Goal: Complete application form

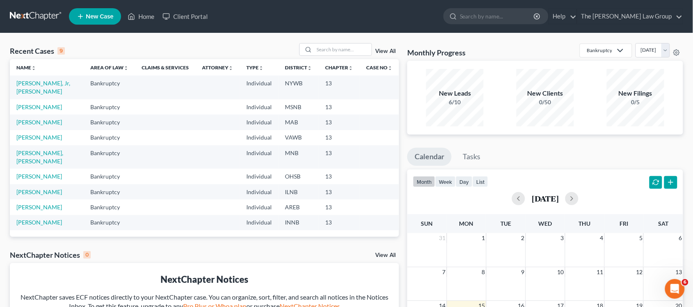
click at [92, 15] on span "New Case" at bounding box center [99, 17] width 27 height 6
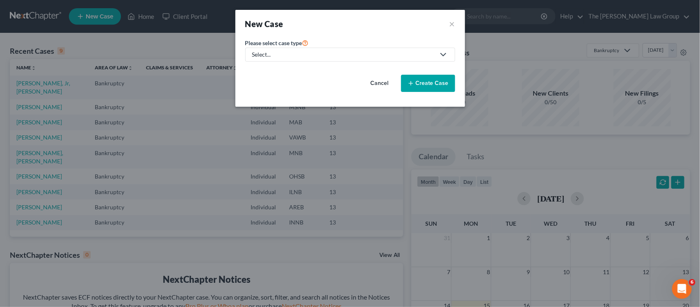
click at [448, 55] on icon at bounding box center [444, 55] width 10 height 10
click at [280, 72] on div "Bankruptcy" at bounding box center [269, 71] width 32 height 8
select select "19"
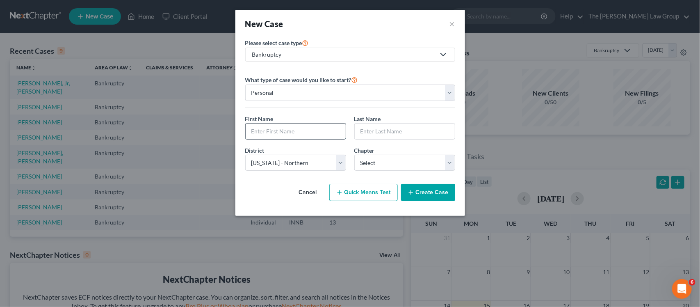
click at [293, 129] on input "text" at bounding box center [296, 131] width 100 height 16
type input "[PERSON_NAME]"
click at [339, 166] on select "Select [US_STATE] - [GEOGRAPHIC_DATA] [US_STATE] - [GEOGRAPHIC_DATA][US_STATE] …" at bounding box center [295, 163] width 101 height 16
select select "62"
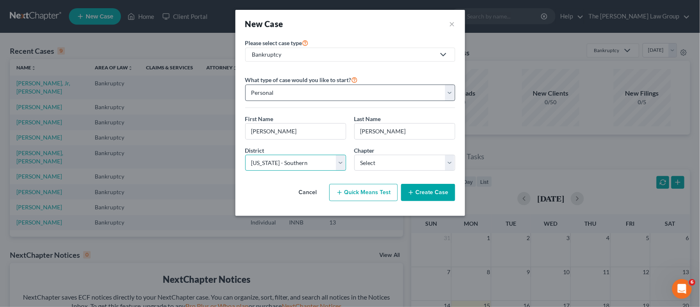
click at [245, 155] on select "Select [US_STATE] - [GEOGRAPHIC_DATA] [US_STATE] - [GEOGRAPHIC_DATA][US_STATE] …" at bounding box center [295, 163] width 101 height 16
click at [442, 165] on select "Select 7 11 12 13" at bounding box center [404, 163] width 101 height 16
select select "3"
click at [354, 155] on select "Select 7 11 12 13" at bounding box center [404, 163] width 101 height 16
click at [429, 194] on button "Create Case" at bounding box center [428, 192] width 54 height 17
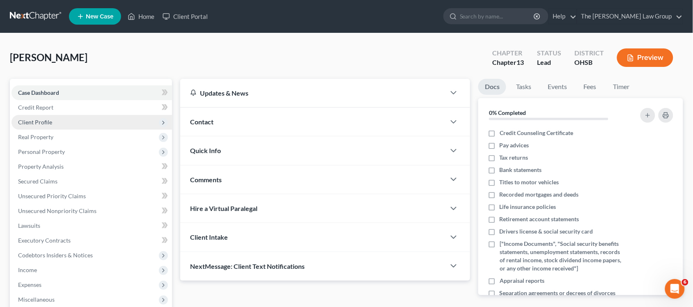
click at [46, 127] on span "Client Profile" at bounding box center [91, 122] width 160 height 15
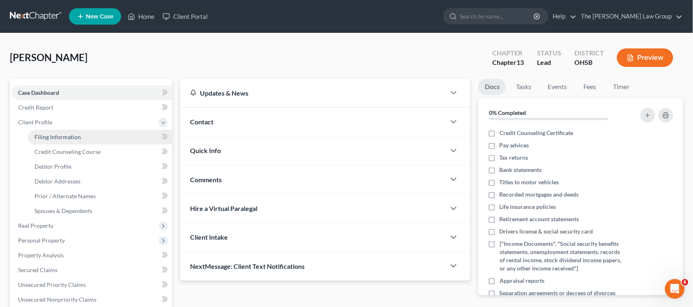
click at [52, 136] on span "Filing Information" at bounding box center [57, 136] width 46 height 7
select select "1"
select select "0"
select select "3"
select select "62"
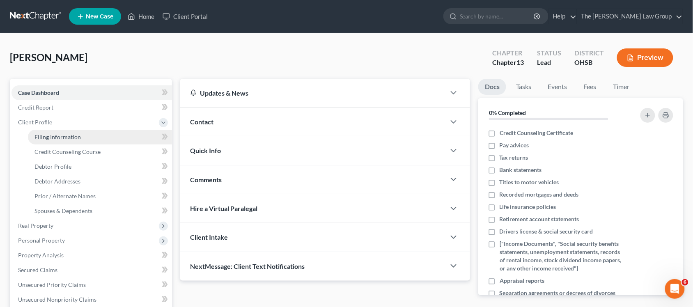
select select "36"
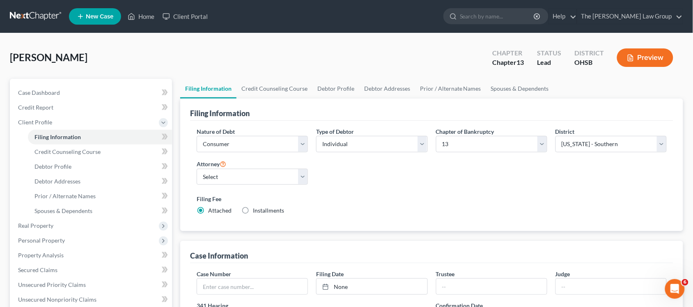
drag, startPoint x: 0, startPoint y: 214, endPoint x: 0, endPoint y: 331, distance: 117.3
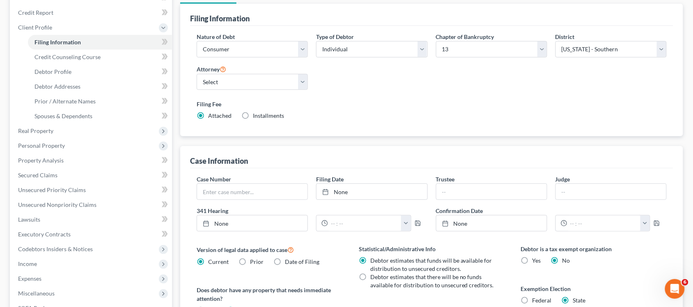
scroll to position [96, 0]
click at [253, 114] on label "Installments Installments" at bounding box center [268, 115] width 31 height 8
click at [256, 114] on input "Installments Installments" at bounding box center [258, 113] width 5 height 5
radio input "true"
radio input "false"
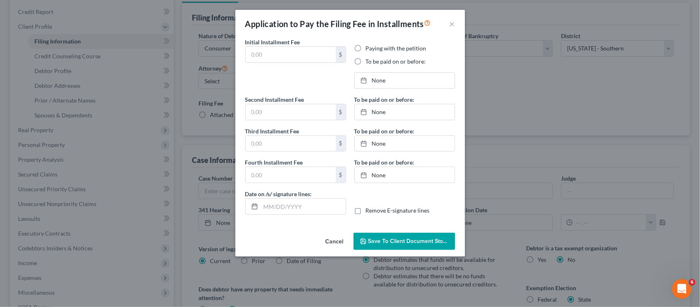
type input "0.00"
radio input "true"
type input "0.00"
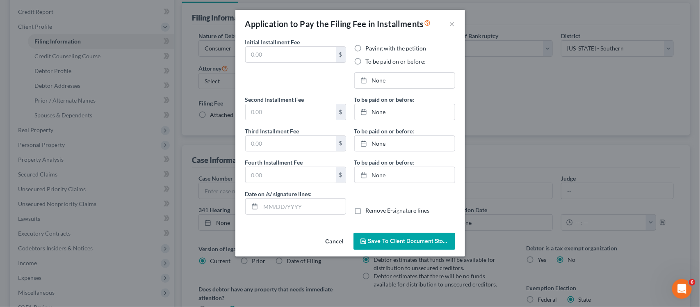
type input "09/15/2025"
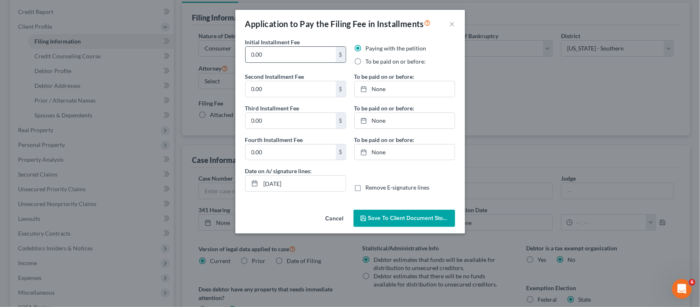
click at [310, 55] on input "0.00" at bounding box center [291, 55] width 90 height 16
click at [366, 61] on label "To be paid on or before:" at bounding box center [396, 61] width 60 height 8
click at [369, 61] on input "To be paid on or before:" at bounding box center [371, 59] width 5 height 5
radio input "true"
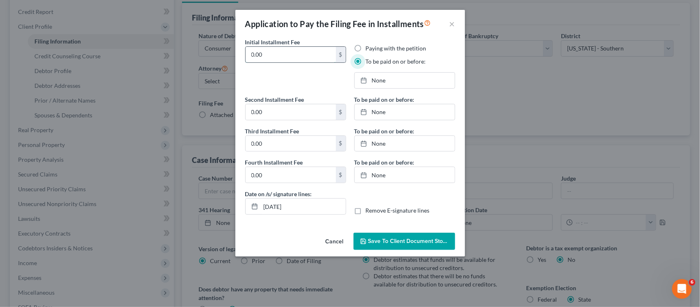
click at [286, 59] on input "0.00" at bounding box center [291, 55] width 90 height 16
type input "0"
type input "78.25"
type input "9/15/2025"
click at [374, 85] on link "9/15/2025" at bounding box center [405, 81] width 100 height 16
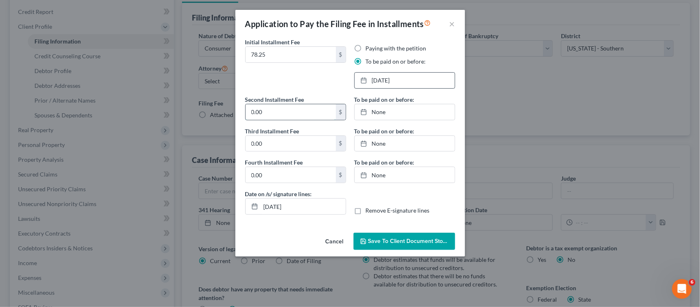
click at [279, 119] on input "0.00" at bounding box center [291, 112] width 90 height 16
type input "78.25"
type input "9/15/2025"
click at [369, 115] on link "9/15/2025" at bounding box center [405, 112] width 100 height 16
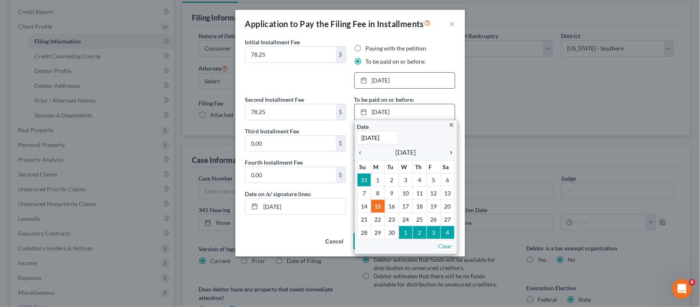
click at [449, 155] on icon "chevron_right" at bounding box center [449, 152] width 11 height 7
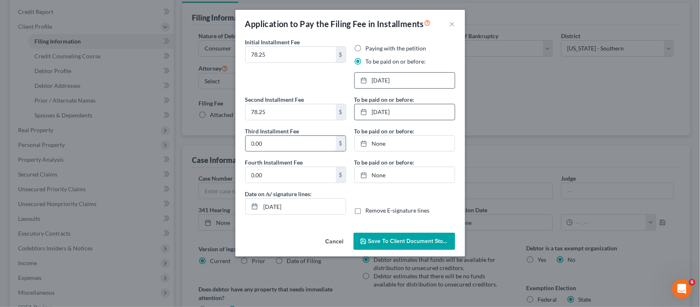
click at [272, 146] on input "0.00" at bounding box center [291, 144] width 90 height 16
type input "78.25"
type input "9/15/2025"
click at [371, 149] on link "None" at bounding box center [405, 144] width 100 height 16
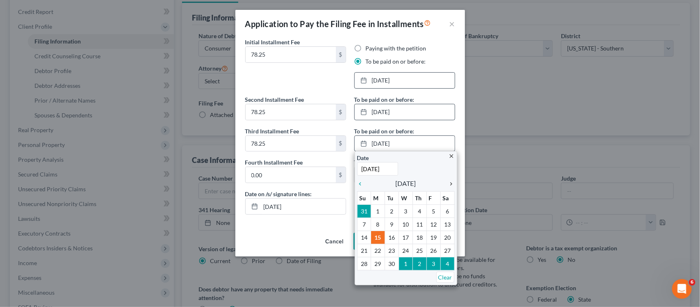
click at [452, 187] on icon "chevron_right" at bounding box center [449, 184] width 11 height 7
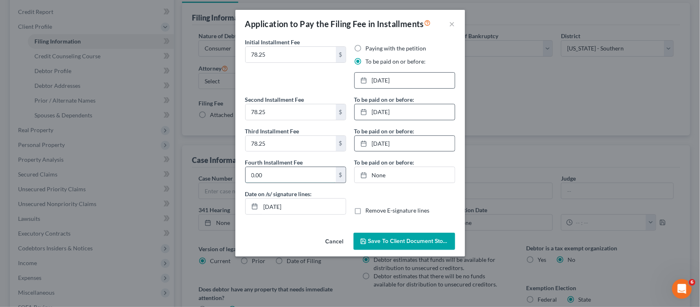
click at [271, 177] on input "0.00" at bounding box center [291, 175] width 90 height 16
type input "78.25"
click at [380, 181] on link "None" at bounding box center [405, 175] width 100 height 16
type input "9/15/2025"
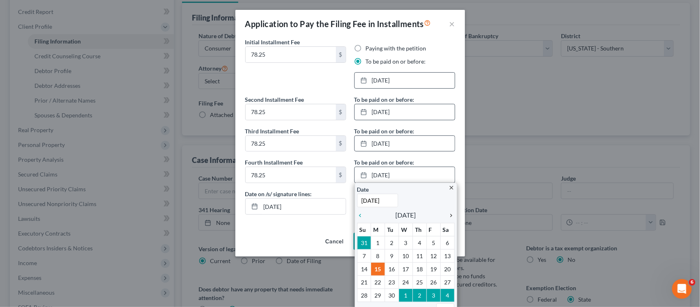
click at [448, 216] on icon "chevron_right" at bounding box center [449, 215] width 11 height 7
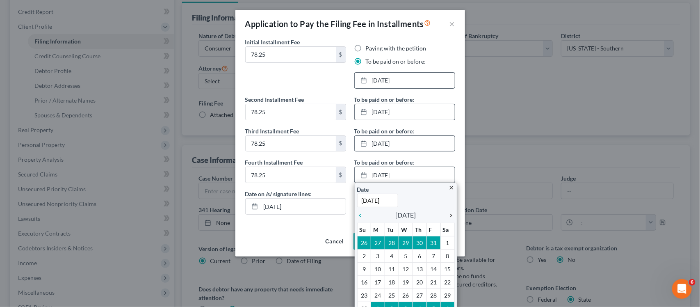
click at [448, 216] on icon "chevron_right" at bounding box center [449, 215] width 11 height 7
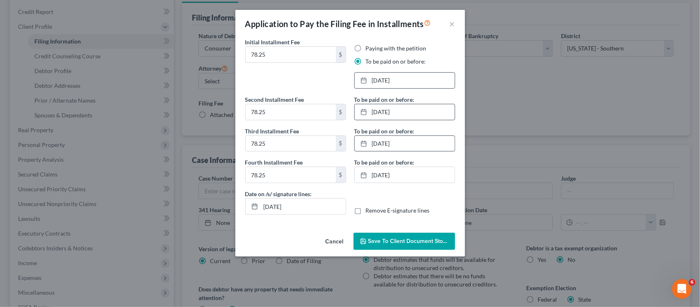
click at [366, 212] on label "Remove E-signature lines" at bounding box center [398, 210] width 64 height 8
click at [369, 212] on input "Remove E-signature lines" at bounding box center [371, 208] width 5 height 5
checkbox input "true"
click at [378, 245] on span "Save to Client Document Storage" at bounding box center [411, 241] width 87 height 7
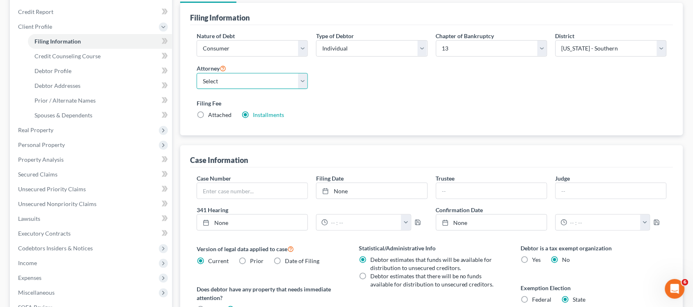
click at [300, 80] on select "Select Pavielle Dortch - GANB" at bounding box center [252, 81] width 111 height 16
click at [353, 83] on div "Nature of Debt Select Business Consumer Other Nature of Business Select Clearin…" at bounding box center [431, 79] width 478 height 94
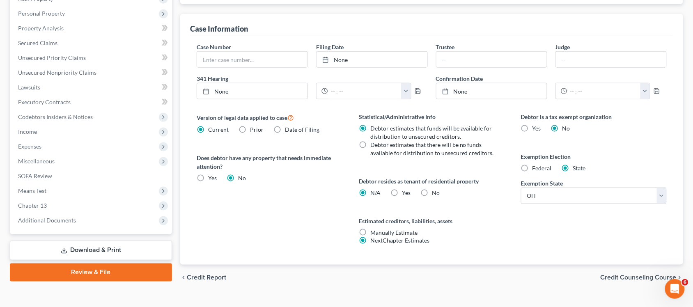
scroll to position [242, 0]
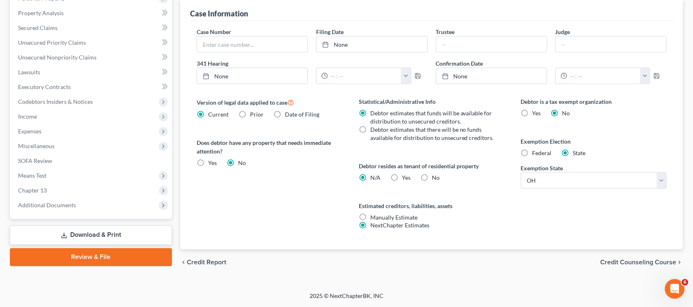
click at [631, 265] on span "Credit Counseling Course" at bounding box center [638, 262] width 76 height 7
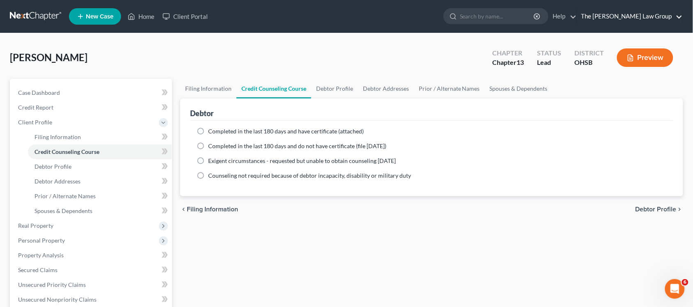
click at [681, 18] on link "The Dortch Law Group" at bounding box center [629, 16] width 105 height 15
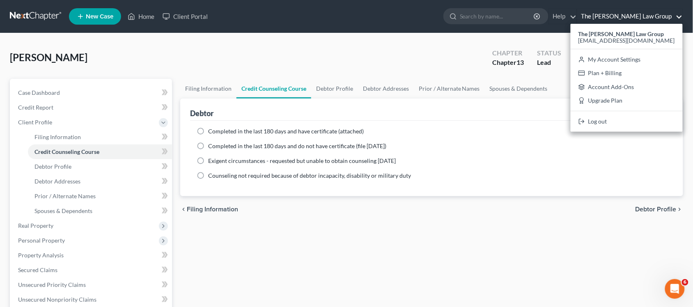
click at [679, 15] on link "The Dortch Law Group" at bounding box center [629, 16] width 105 height 15
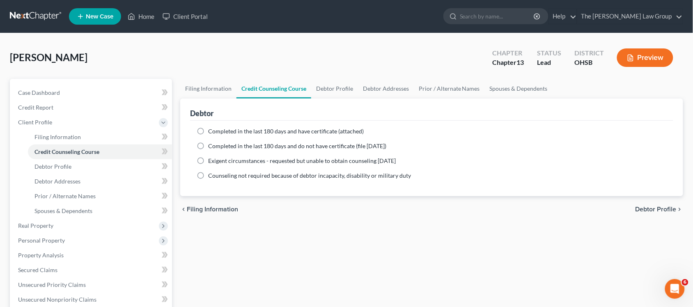
click at [208, 145] on label "Completed in the last 180 days and do not have certificate (file within 14 days)" at bounding box center [297, 146] width 178 height 8
click at [211, 145] on input "Completed in the last 180 days and do not have certificate (file within 14 days)" at bounding box center [213, 144] width 5 height 5
radio input "true"
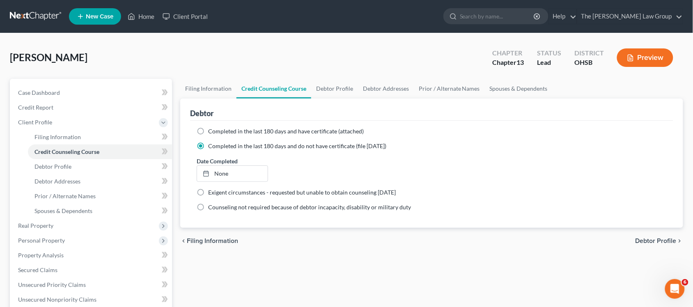
click at [645, 240] on span "Debtor Profile" at bounding box center [655, 241] width 41 height 7
select select "0"
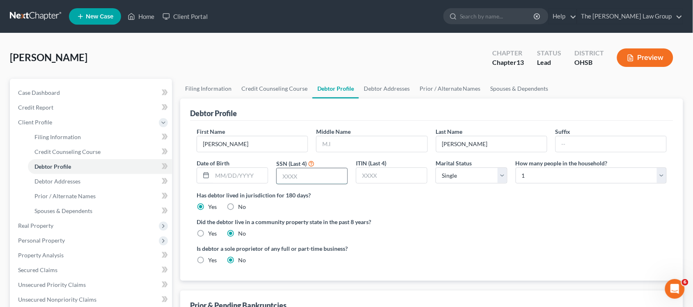
click at [308, 174] on input "text" at bounding box center [312, 176] width 71 height 16
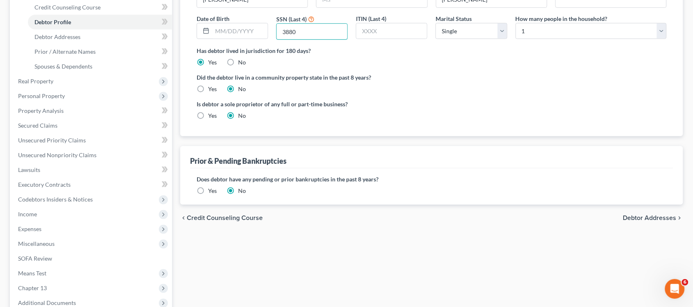
scroll to position [156, 0]
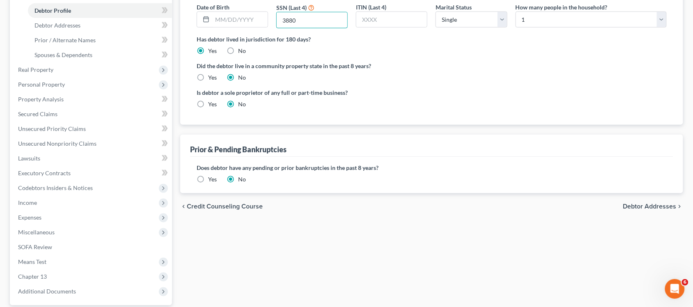
type input "3880"
click at [642, 209] on span "Debtor Addresses" at bounding box center [649, 206] width 53 height 7
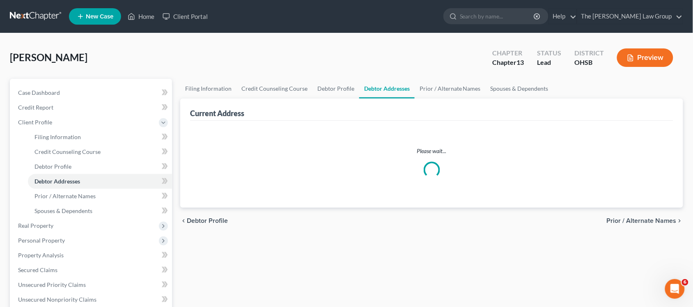
select select "0"
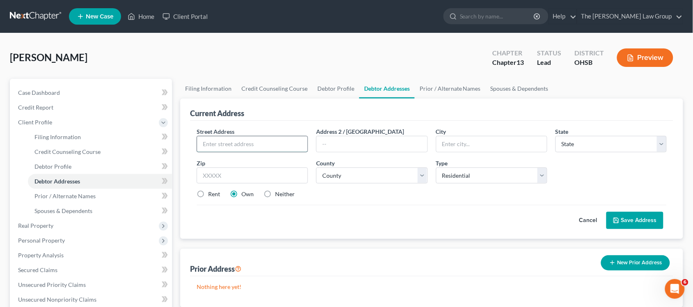
click at [245, 144] on input "text" at bounding box center [252, 144] width 110 height 16
type input "3318 Gamble Ave"
type input "Cheviot"
select select "36"
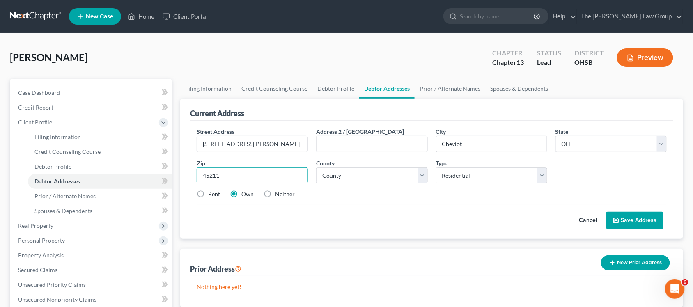
type input "45211"
type input "Cincinnati"
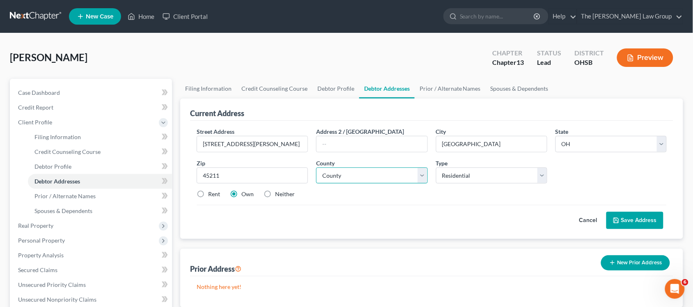
select select "30"
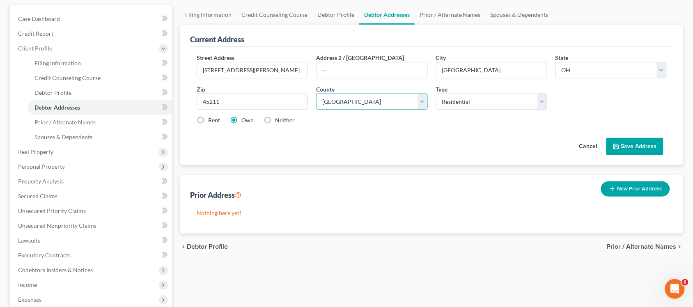
scroll to position [91, 0]
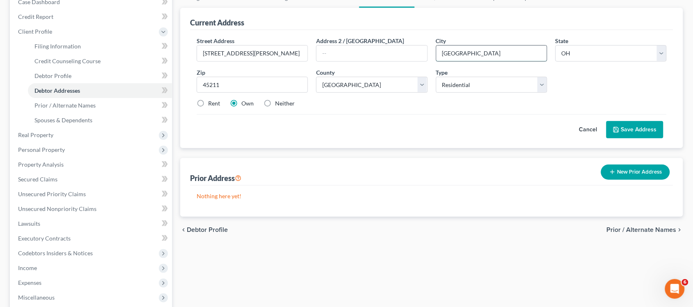
click at [492, 49] on input "Cincinnati" at bounding box center [491, 54] width 110 height 16
type input "Cheviot"
click at [496, 112] on div "Street Address * 3318 Gamble Ave Address 2 / PO Box City * Cheviot State * Stat…" at bounding box center [431, 76] width 478 height 78
click at [640, 127] on button "Save Address" at bounding box center [634, 129] width 57 height 17
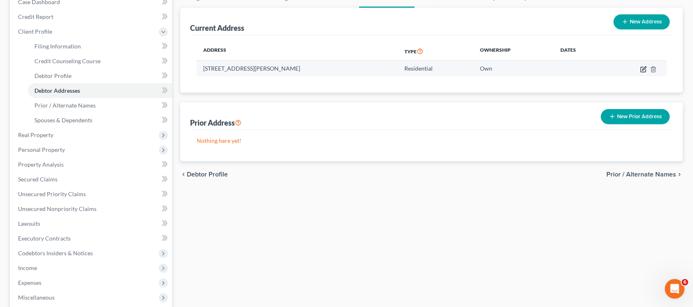
click at [641, 67] on icon "button" at bounding box center [642, 69] width 5 height 5
select select "36"
select select "30"
select select "0"
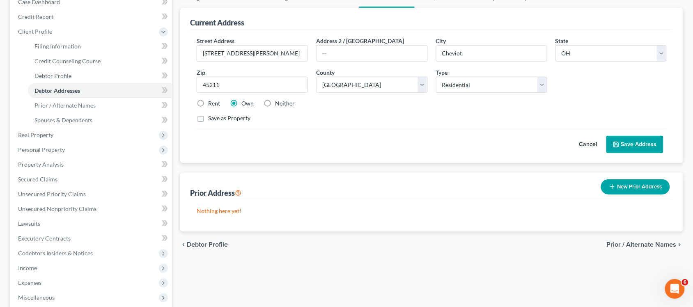
click at [634, 149] on button "Save Address" at bounding box center [634, 144] width 57 height 17
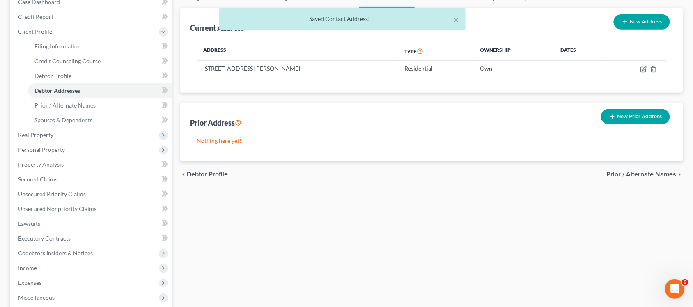
click at [640, 173] on span "Prior / Alternate Names" at bounding box center [641, 174] width 70 height 7
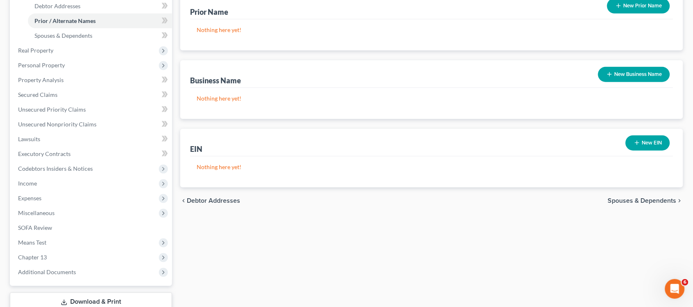
scroll to position [192, 0]
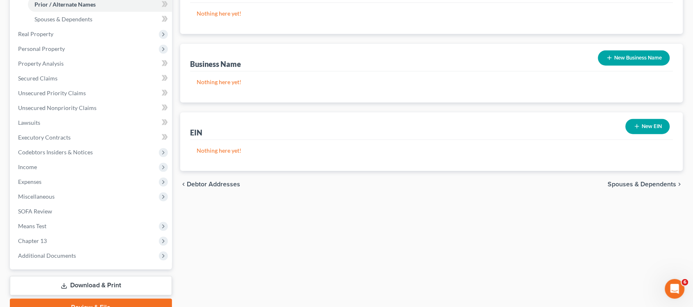
click at [647, 184] on span "Spouses & Dependents" at bounding box center [642, 184] width 69 height 7
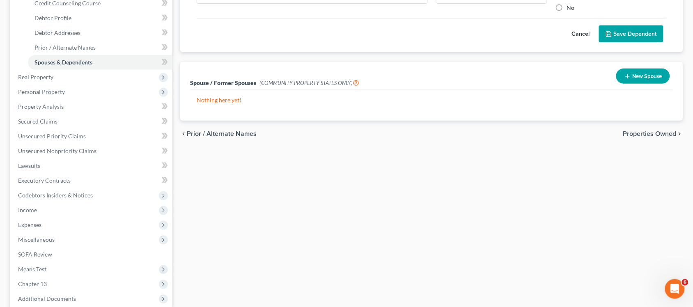
scroll to position [162, 0]
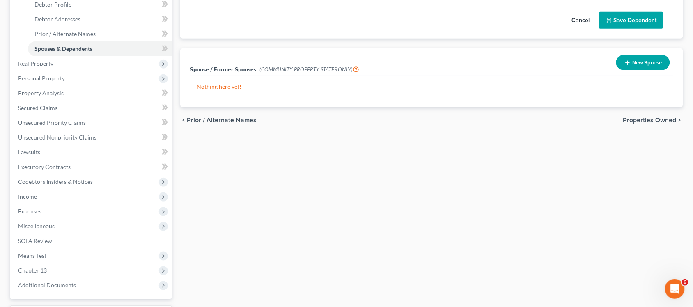
click at [659, 122] on span "Properties Owned" at bounding box center [649, 120] width 53 height 7
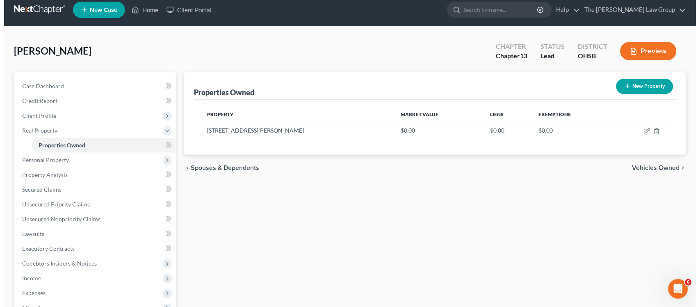
scroll to position [9, 0]
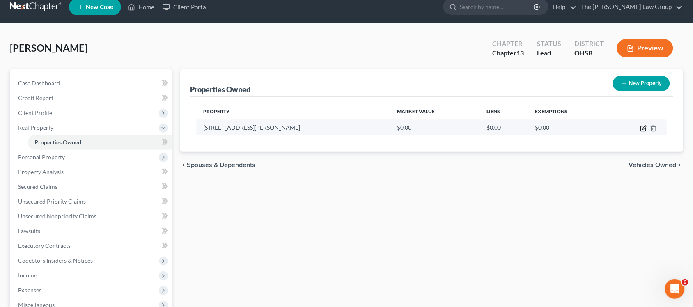
click at [644, 128] on icon "button" at bounding box center [643, 128] width 7 height 7
select select "36"
select select "30"
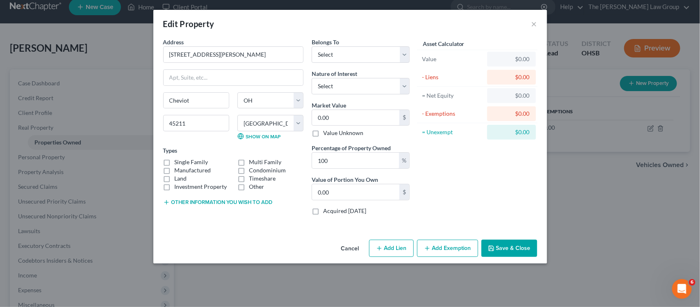
click at [175, 160] on label "Single Family" at bounding box center [192, 162] width 34 height 8
click at [178, 160] on input "Single Family" at bounding box center [180, 160] width 5 height 5
checkbox input "true"
click at [366, 116] on input "0.00" at bounding box center [355, 118] width 87 height 16
type input "9"
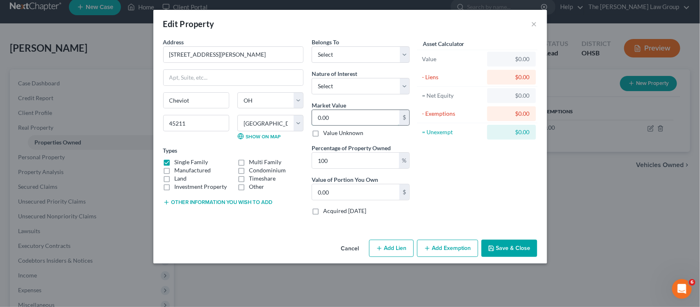
type input "9.00"
type input "90"
type input "90.00"
type input "900"
type input "900.00"
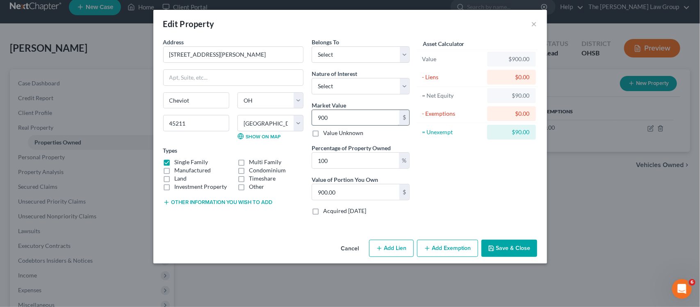
type input "9000"
type input "9,000.00"
type input "9,0000"
type input "90,000.00"
type input "90,000"
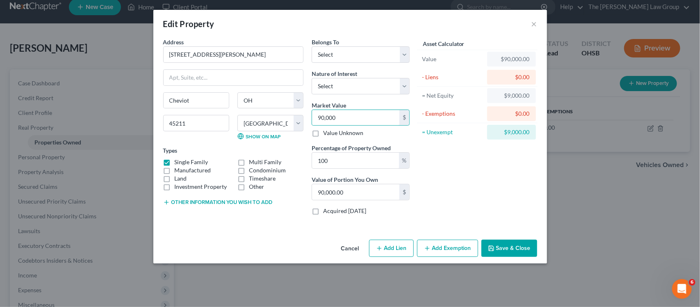
click at [449, 249] on button "Add Exemption" at bounding box center [447, 248] width 61 height 17
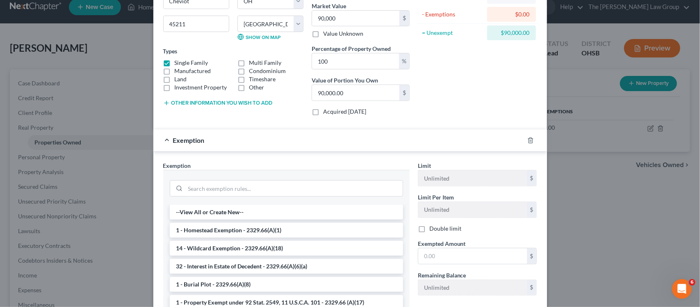
scroll to position [103, 0]
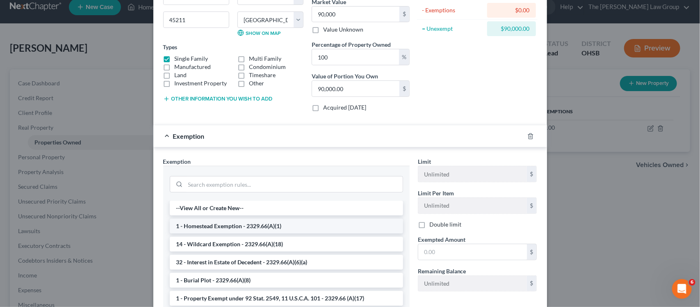
click at [245, 227] on li "1 - Homestead Exemption - 2329.66(A)(1)" at bounding box center [286, 226] width 233 height 15
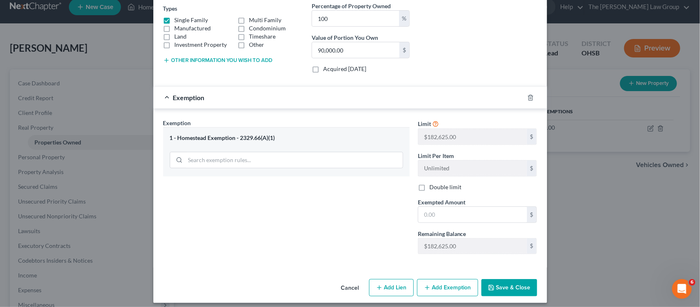
scroll to position [150, 0]
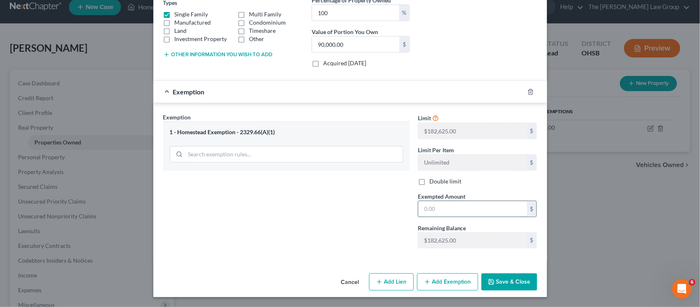
click at [450, 210] on input "text" at bounding box center [472, 209] width 109 height 16
type input "182,625"
click at [505, 286] on button "Save & Close" at bounding box center [510, 281] width 56 height 17
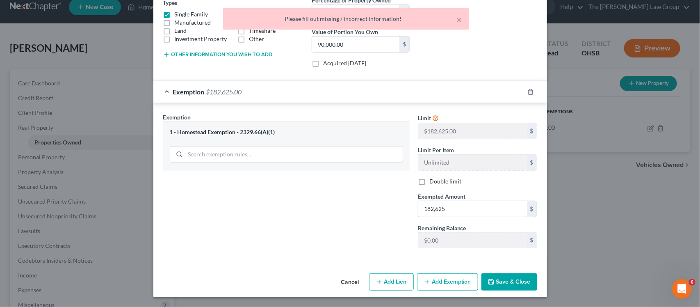
click at [380, 261] on div "Exemption Set must be selected for CA. Exemption * 1 - Homestead Exemption - 23…" at bounding box center [350, 182] width 394 height 159
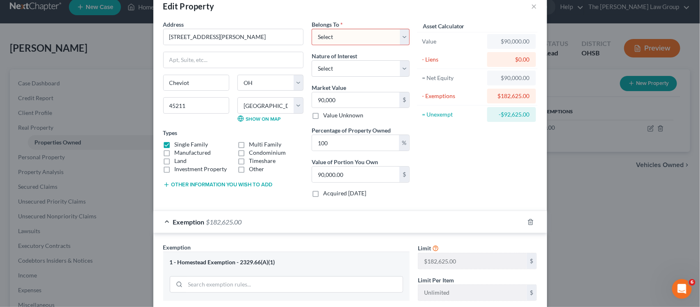
scroll to position [17, 0]
click at [401, 38] on select "Select Debtor 1 Only Debtor 2 Only Debtor 1 And Debtor 2 Only At Least One Of T…" at bounding box center [361, 38] width 98 height 16
select select "0"
click at [312, 30] on select "Select Debtor 1 Only Debtor 2 Only Debtor 1 And Debtor 2 Only At Least One Of T…" at bounding box center [361, 38] width 98 height 16
click at [338, 103] on input "90,000" at bounding box center [355, 101] width 87 height 16
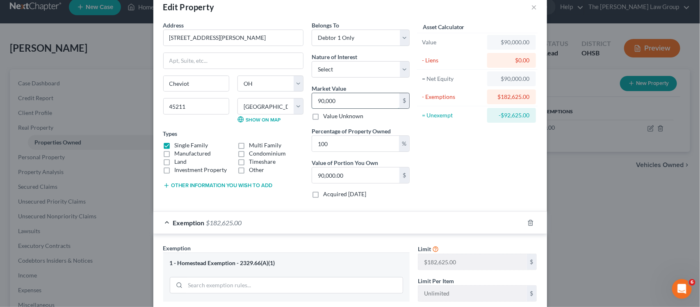
type input "8"
type input "8.00"
type input "89"
type input "89.00"
type input "890"
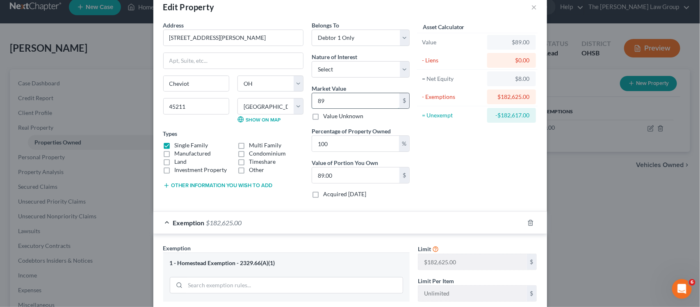
type input "890.00"
type input "8900"
type input "8,900.00"
type input "8,9000"
type input "89,000.00"
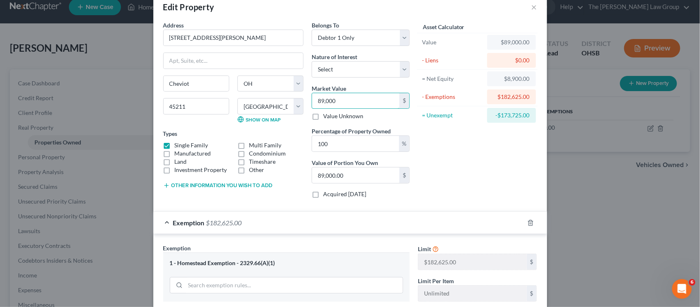
type input "89,000"
click at [501, 171] on div "Asset Calculator Value $89,000.00 - Liens $0.00 = Net Equity $8,900.00 - Exempt…" at bounding box center [478, 113] width 128 height 184
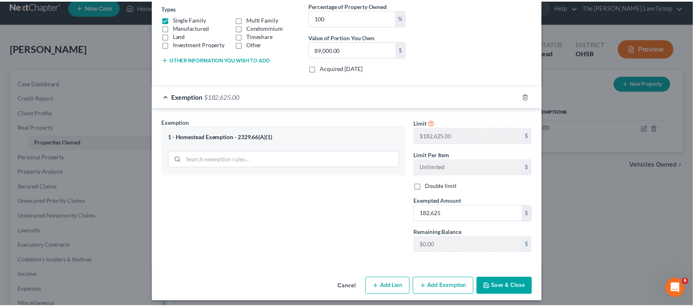
scroll to position [150, 0]
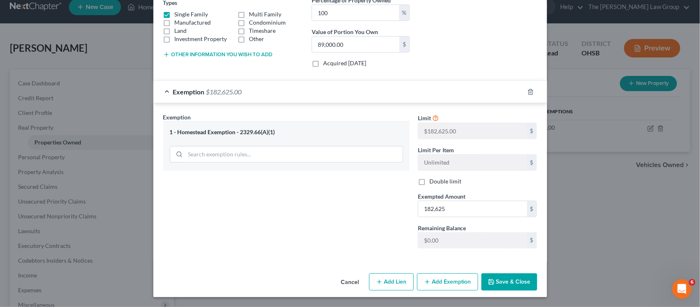
click at [493, 284] on button "Save & Close" at bounding box center [510, 281] width 56 height 17
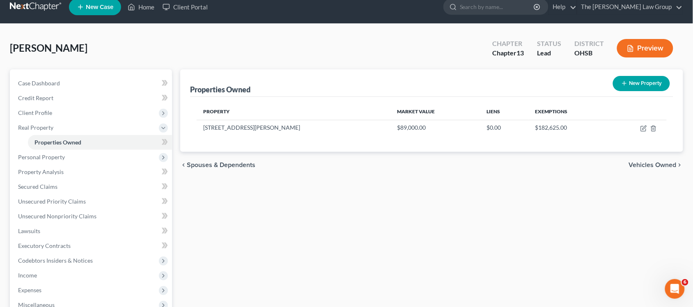
click at [641, 162] on span "Vehicles Owned" at bounding box center [653, 165] width 48 height 7
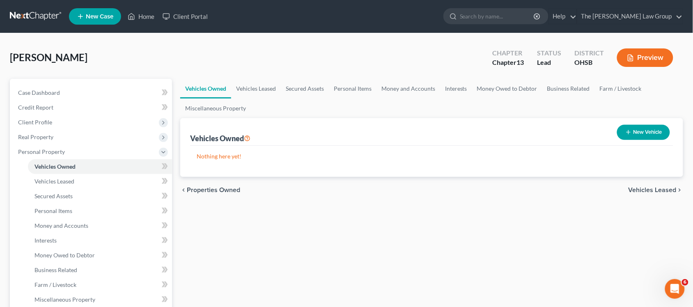
click at [647, 190] on span "Vehicles Leased" at bounding box center [652, 190] width 48 height 7
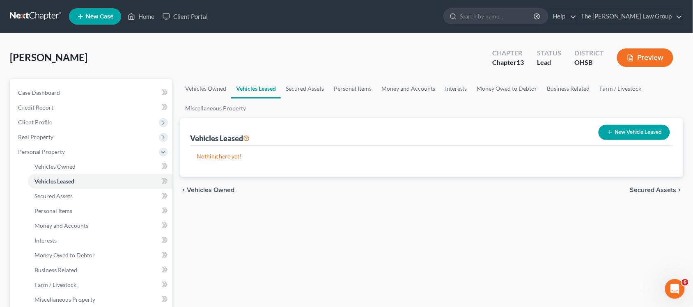
click at [649, 189] on span "Secured Assets" at bounding box center [653, 190] width 46 height 7
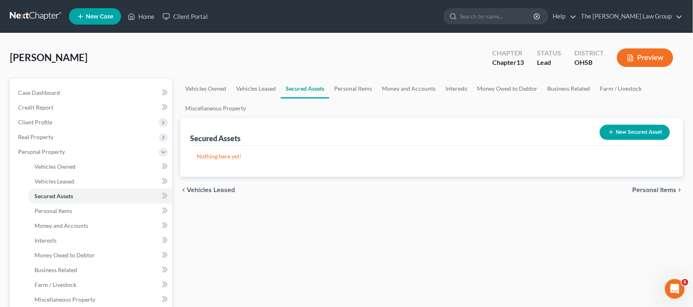
click at [628, 133] on button "New Secured Asset" at bounding box center [634, 132] width 70 height 15
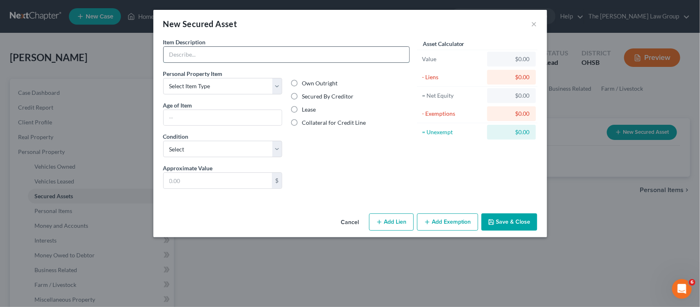
click at [321, 60] on input "text" at bounding box center [287, 55] width 246 height 16
type input "3318 Gamble Ave Cheviot, OH 45211"
click at [276, 86] on select "Select Item Type Clothing Collectibles Of Value Electronics Firearms Household …" at bounding box center [222, 86] width 119 height 16
click at [325, 160] on div "Own Outright Secured By Creditor Lease Collateral for Credit Line" at bounding box center [350, 116] width 128 height 94
click at [302, 99] on label "Secured By Creditor" at bounding box center [328, 96] width 52 height 8
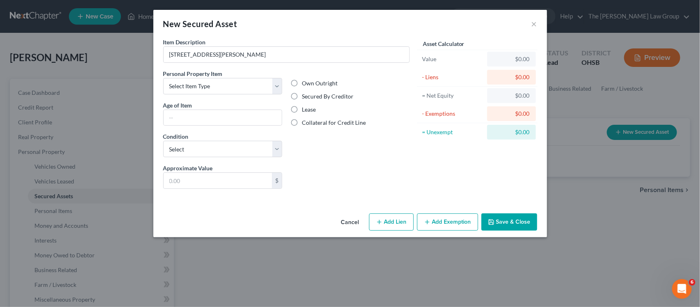
click at [305, 98] on input "Secured By Creditor" at bounding box center [307, 94] width 5 height 5
radio input "true"
click at [231, 183] on input "text" at bounding box center [218, 181] width 109 height 16
type input "89,000"
click at [535, 22] on button "×" at bounding box center [535, 24] width 6 height 10
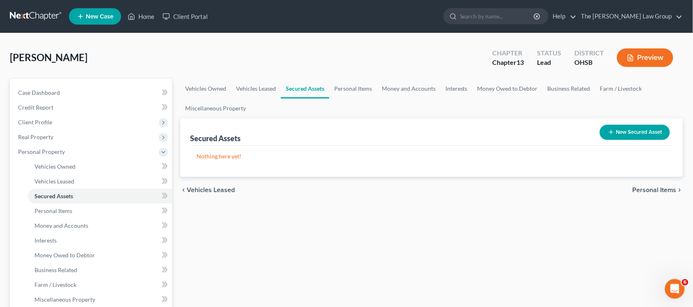
click at [643, 187] on span "Personal Items" at bounding box center [654, 190] width 44 height 7
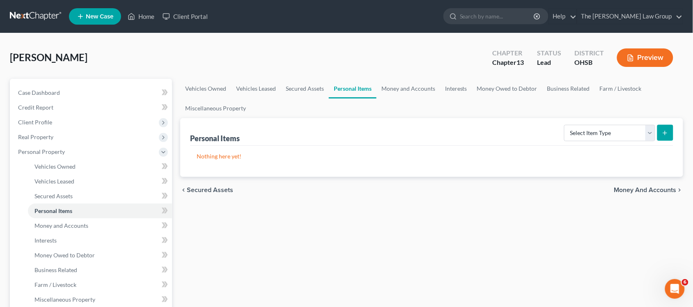
click at [643, 187] on span "Money and Accounts" at bounding box center [645, 190] width 62 height 7
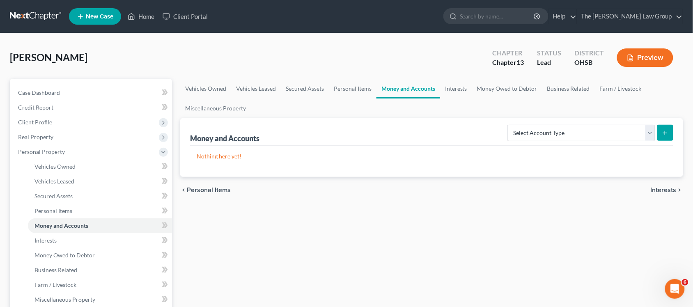
click at [661, 187] on span "Interests" at bounding box center [663, 190] width 26 height 7
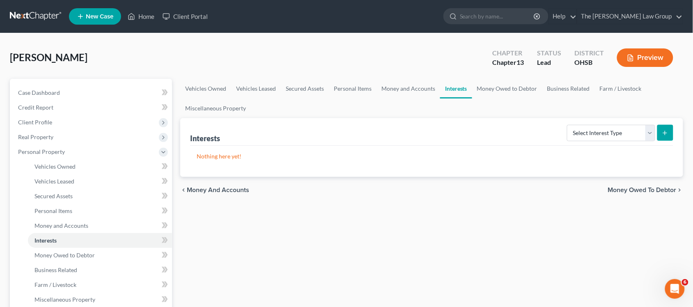
click at [661, 187] on span "Money Owed to Debtor" at bounding box center [642, 190] width 69 height 7
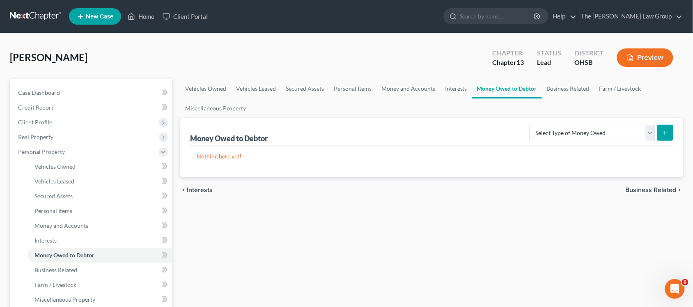
click at [661, 187] on span "Business Related" at bounding box center [650, 190] width 51 height 7
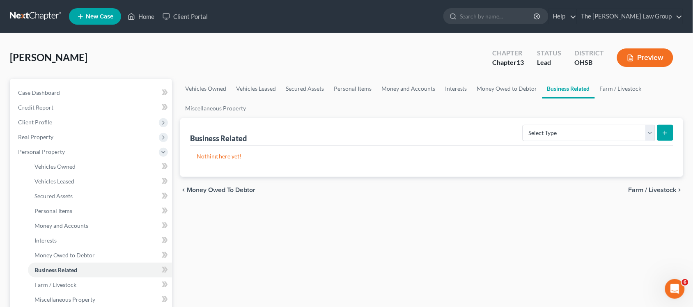
click at [661, 187] on span "Farm / Livestock" at bounding box center [652, 190] width 48 height 7
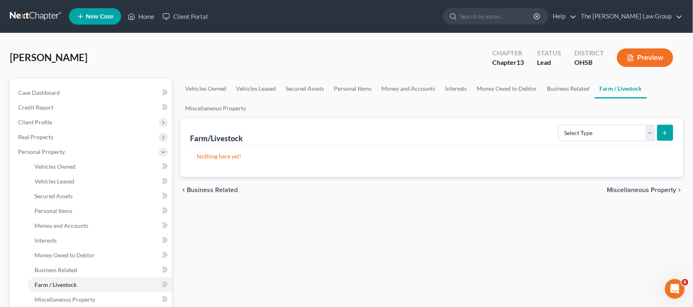
click at [661, 187] on span "Miscellaneous Property" at bounding box center [641, 190] width 69 height 7
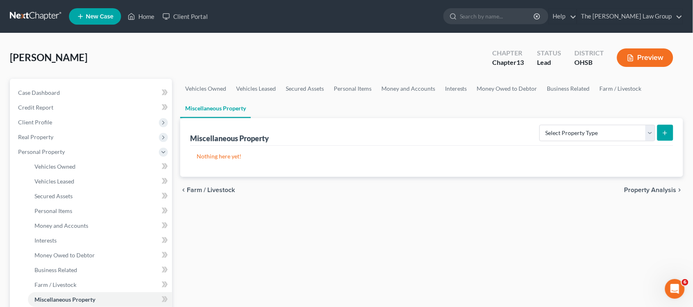
click at [661, 187] on span "Property Analysis" at bounding box center [650, 190] width 52 height 7
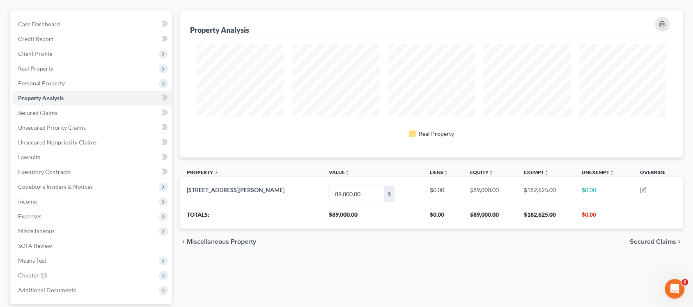
scroll to position [73, 0]
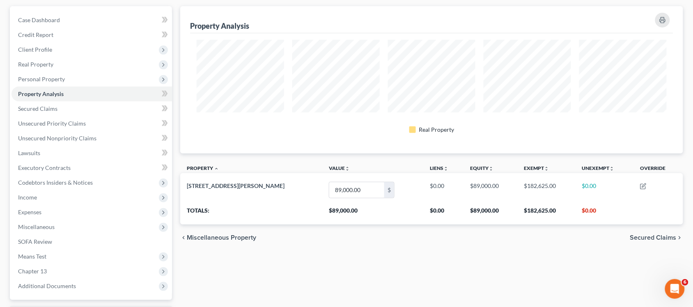
click at [645, 239] on span "Secured Claims" at bounding box center [653, 237] width 46 height 7
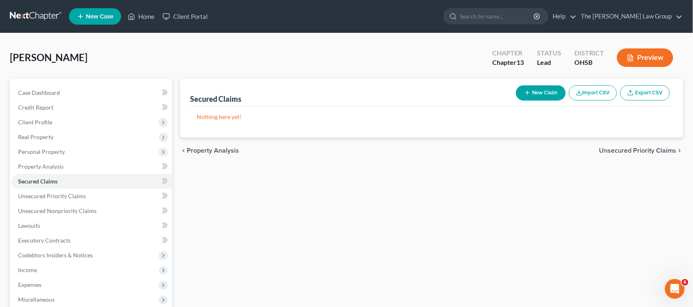
click at [643, 151] on span "Unsecured Priority Claims" at bounding box center [637, 150] width 77 height 7
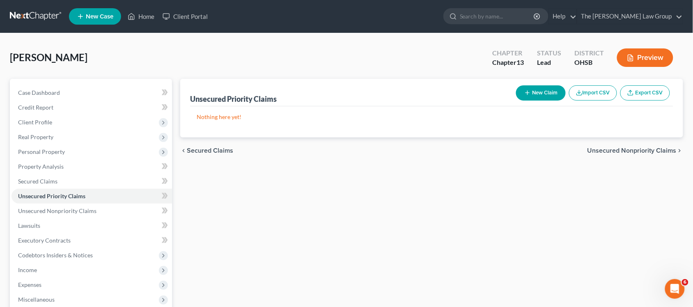
click at [643, 151] on span "Unsecured Nonpriority Claims" at bounding box center [631, 150] width 89 height 7
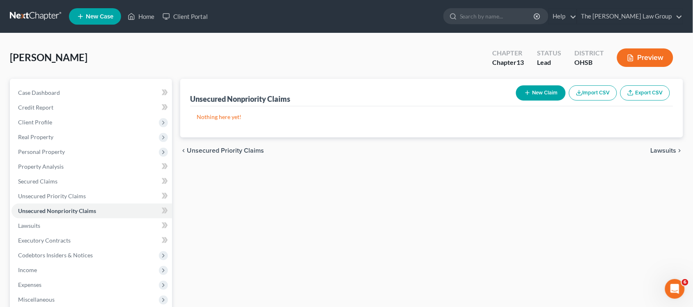
click at [643, 151] on div "chevron_left Unsecured Priority Claims Lawsuits chevron_right" at bounding box center [431, 150] width 503 height 26
click at [661, 149] on span "Lawsuits" at bounding box center [663, 150] width 26 height 7
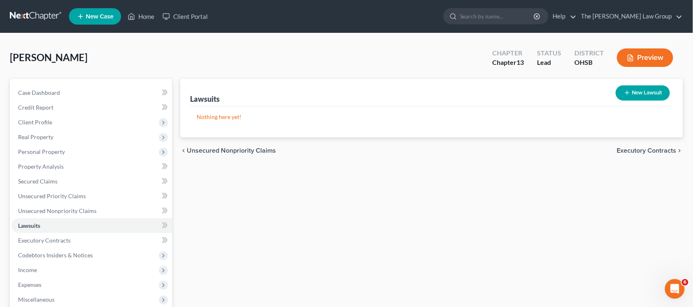
click at [661, 149] on span "Executory Contracts" at bounding box center [646, 150] width 59 height 7
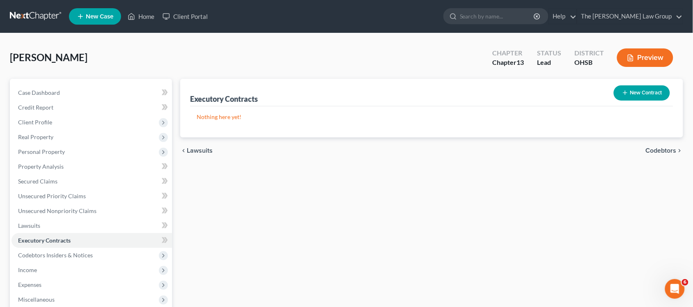
click at [661, 149] on span "Codebtors" at bounding box center [660, 150] width 31 height 7
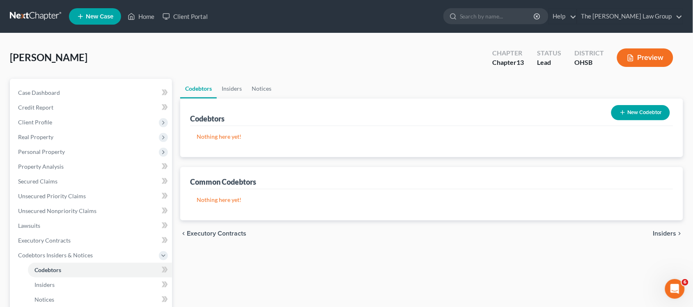
click at [668, 231] on span "Insiders" at bounding box center [664, 233] width 23 height 7
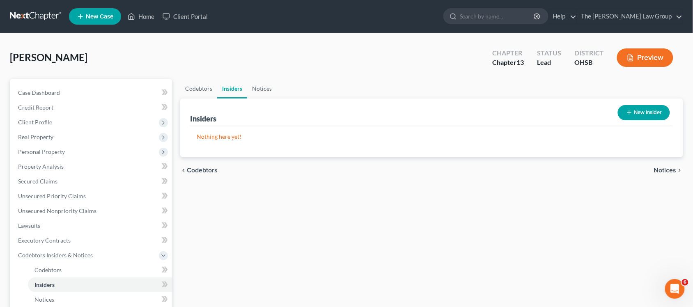
click at [670, 170] on span "Notices" at bounding box center [665, 170] width 23 height 7
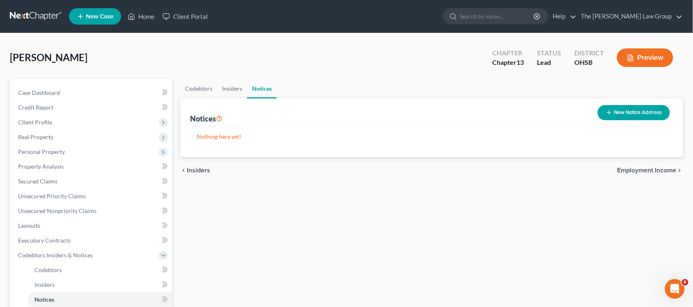
click at [670, 170] on span "Employment Income" at bounding box center [646, 170] width 59 height 7
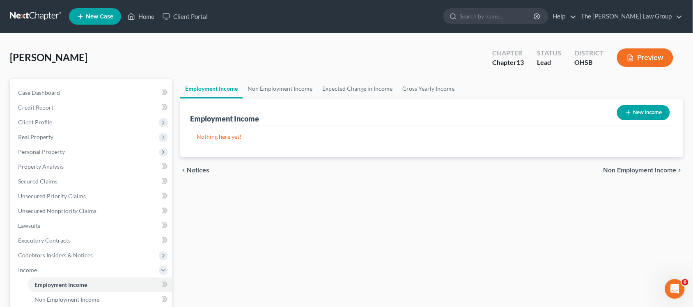
click at [670, 170] on span "Non Employment Income" at bounding box center [639, 170] width 73 height 7
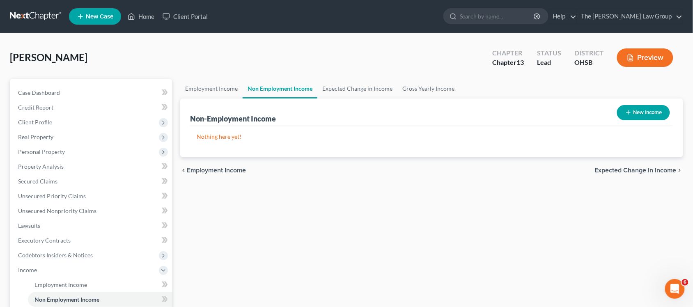
click at [636, 110] on button "New Income" at bounding box center [643, 112] width 53 height 15
select select "0"
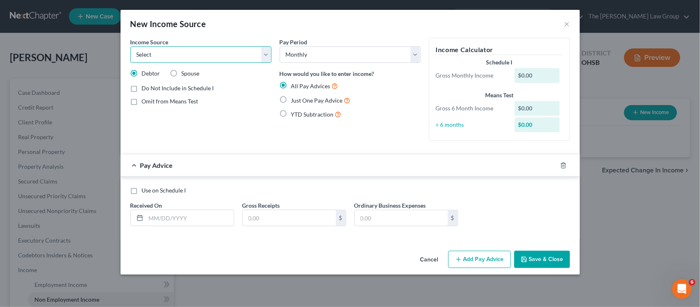
click at [267, 54] on select "Select Unemployment Disability (from employer) Pension Retirement Social Securi…" at bounding box center [200, 54] width 141 height 16
select select "4"
click at [130, 46] on select "Select Unemployment Disability (from employer) Pension Retirement Social Securi…" at bounding box center [200, 54] width 141 height 16
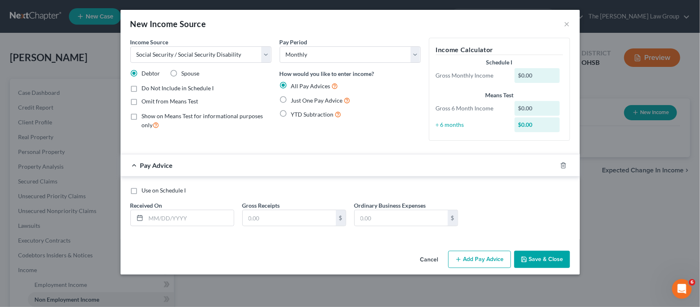
click at [291, 98] on label "Just One Pay Advice" at bounding box center [320, 100] width 59 height 9
click at [295, 98] on input "Just One Pay Advice" at bounding box center [297, 98] width 5 height 5
radio input "true"
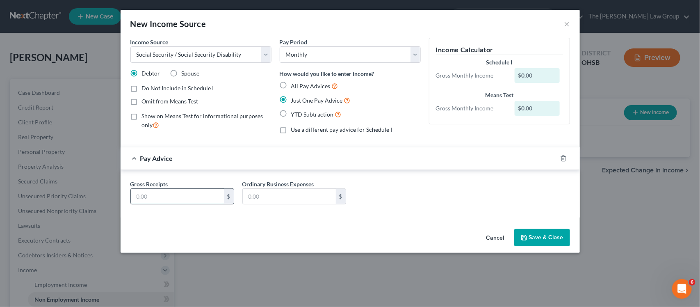
click at [204, 202] on input "text" at bounding box center [177, 197] width 93 height 16
click at [267, 53] on select "Select Unemployment Disability (from employer) Pension Retirement Social Securi…" at bounding box center [200, 54] width 141 height 16
click at [494, 241] on button "Cancel" at bounding box center [495, 238] width 31 height 16
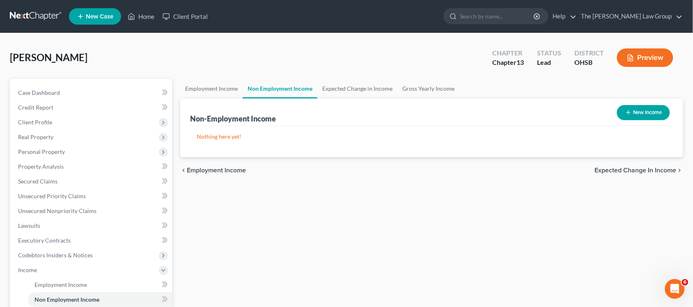
click at [640, 109] on button "New Income" at bounding box center [643, 112] width 53 height 15
select select "0"
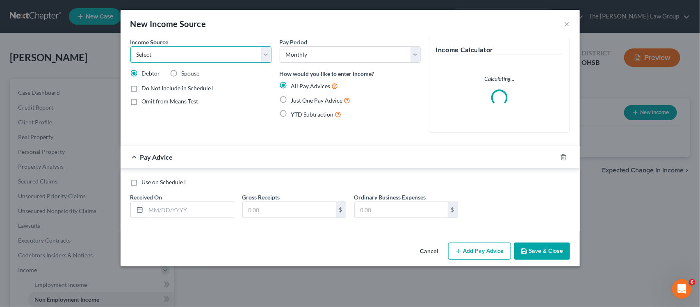
click at [265, 56] on select "Select Unemployment Disability (from employer) Pension Retirement Social Securi…" at bounding box center [200, 54] width 141 height 16
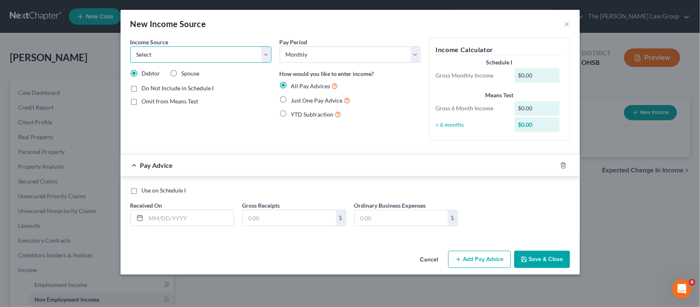
select select "4"
click at [130, 46] on select "Select Unemployment Disability (from employer) Pension Retirement Social Securi…" at bounding box center [200, 54] width 141 height 16
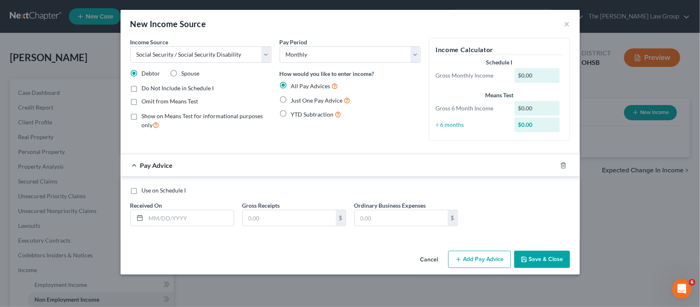
click at [291, 98] on label "Just One Pay Advice" at bounding box center [320, 100] width 59 height 9
click at [295, 98] on input "Just One Pay Advice" at bounding box center [297, 98] width 5 height 5
radio input "true"
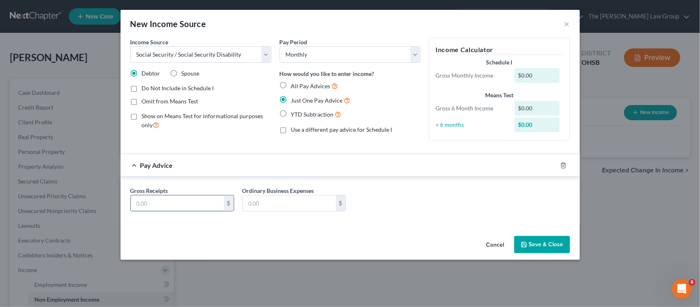
click at [189, 201] on input "text" at bounding box center [177, 203] width 93 height 16
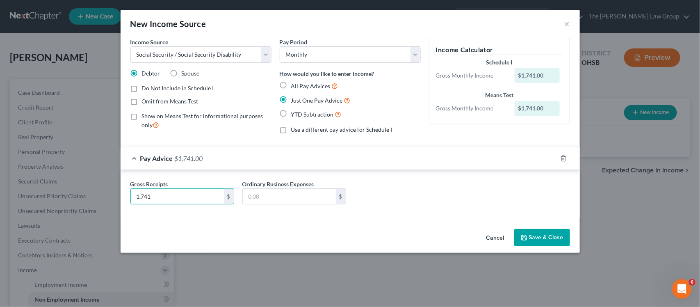
type input "1,741"
click at [546, 234] on button "Save & Close" at bounding box center [542, 237] width 56 height 17
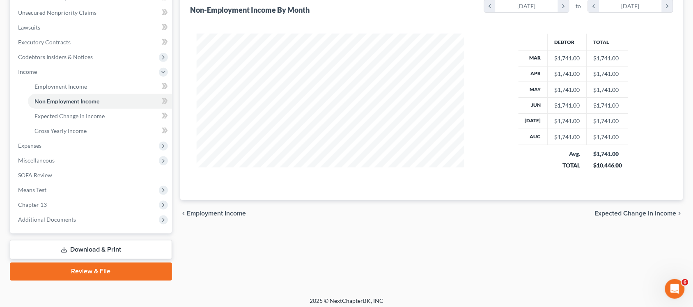
scroll to position [202, 0]
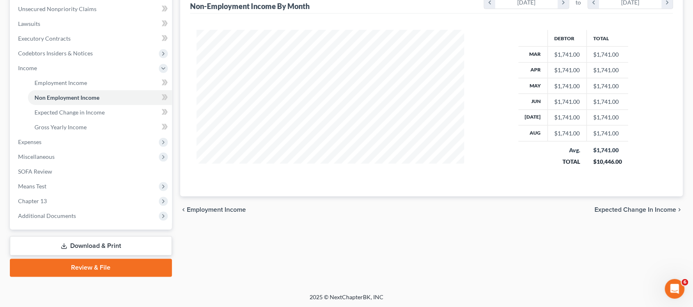
click at [640, 210] on span "Expected Change in Income" at bounding box center [636, 209] width 82 height 7
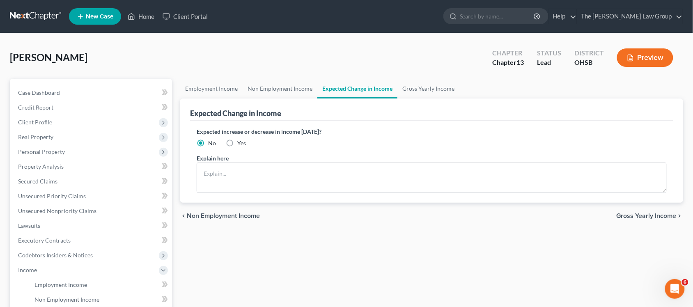
click at [648, 213] on span "Gross Yearly Income" at bounding box center [646, 216] width 60 height 7
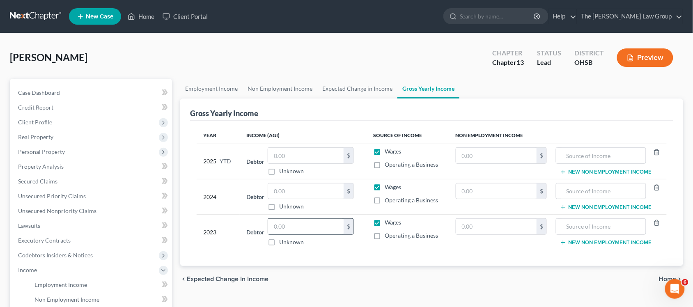
click at [306, 231] on input "text" at bounding box center [305, 227] width 75 height 16
type input "20,892"
click at [285, 187] on input "text" at bounding box center [305, 191] width 75 height 16
type input "20,892"
click at [298, 153] on input "text" at bounding box center [305, 156] width 75 height 16
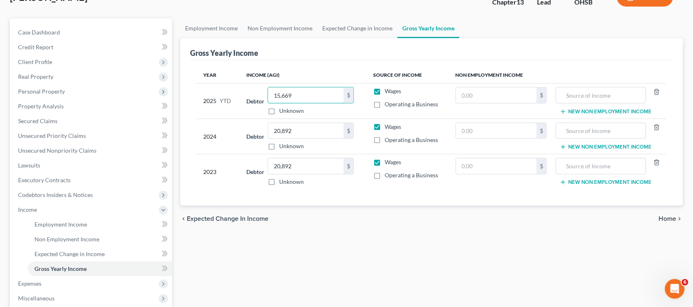
scroll to position [73, 0]
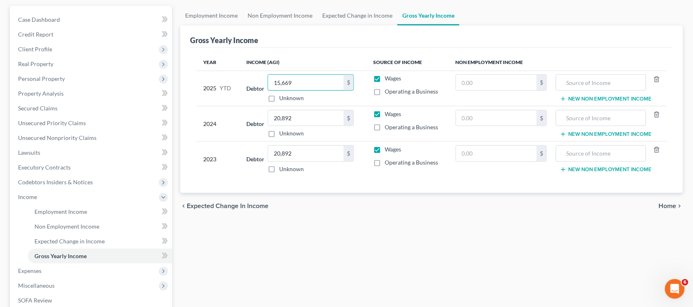
type input "15,669"
click at [669, 205] on span "Home" at bounding box center [668, 206] width 18 height 7
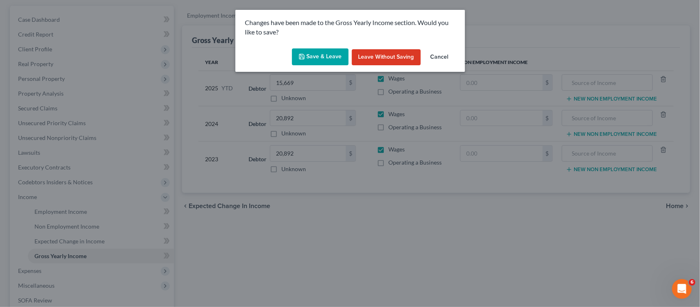
click at [446, 58] on button "Cancel" at bounding box center [439, 57] width 31 height 16
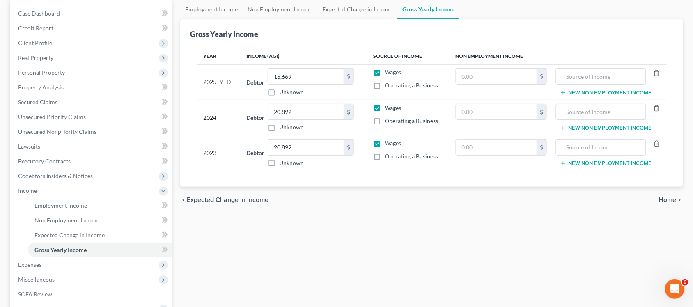
scroll to position [82, 0]
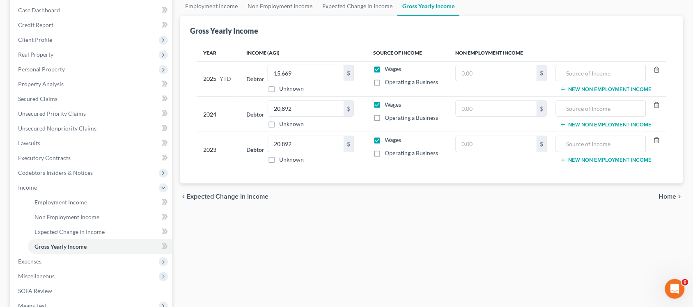
click at [665, 198] on span "Home" at bounding box center [668, 196] width 18 height 7
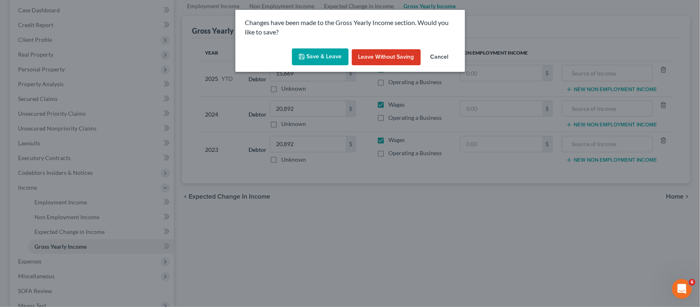
click at [331, 57] on button "Save & Leave" at bounding box center [320, 56] width 57 height 17
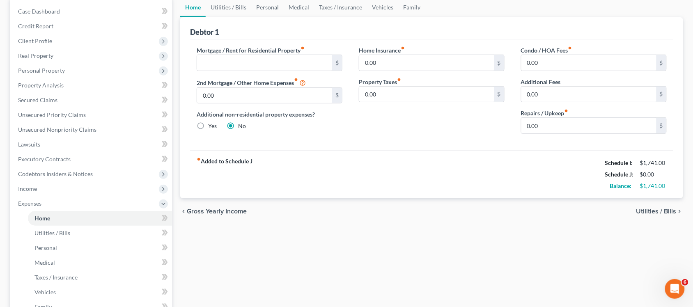
scroll to position [76, 0]
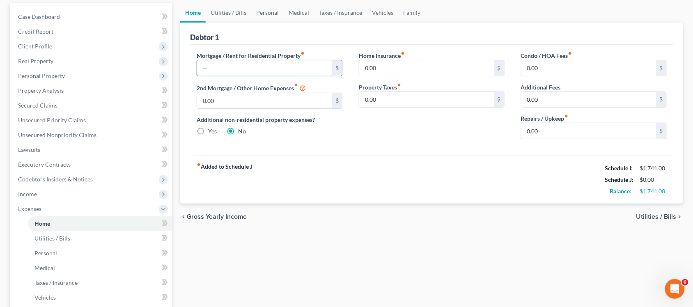
click at [218, 66] on input "text" at bounding box center [264, 68] width 135 height 16
type input "1,921"
click at [642, 220] on span "Utilities / Bills" at bounding box center [656, 216] width 40 height 7
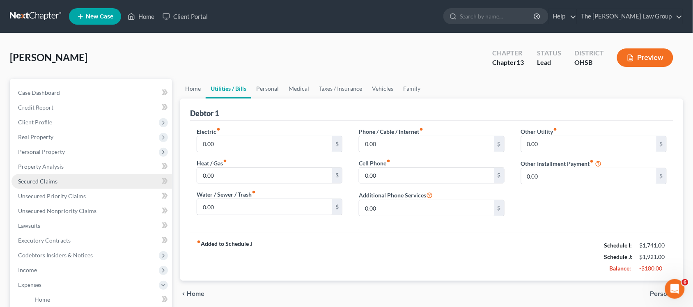
click at [42, 184] on link "Secured Claims" at bounding box center [91, 181] width 160 height 15
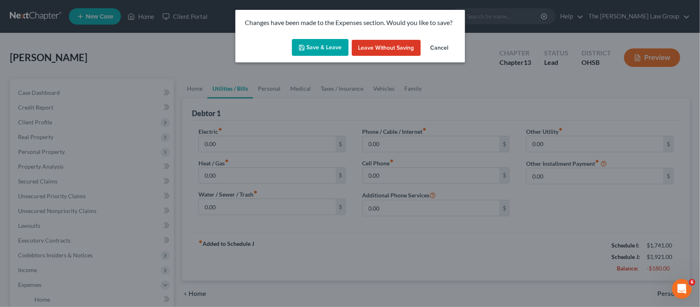
click at [375, 47] on button "Leave without Saving" at bounding box center [386, 48] width 69 height 16
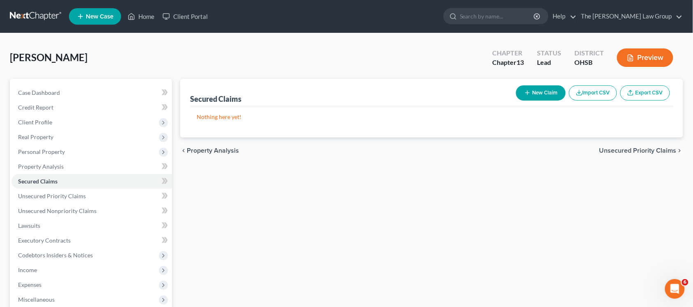
click at [538, 96] on button "New Claim" at bounding box center [541, 92] width 50 height 15
select select "0"
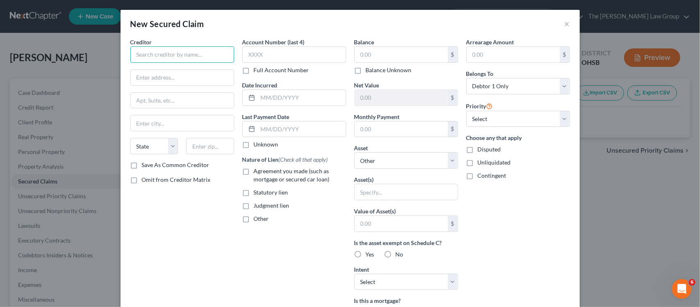
click at [199, 53] on input "text" at bounding box center [182, 54] width 104 height 16
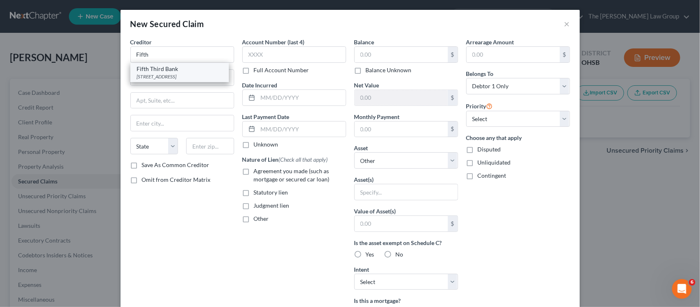
click at [178, 75] on div "38 Fountain Square Plaza, Cincinnati, OH 45227" at bounding box center [179, 76] width 85 height 7
type input "Fifth Third Bank"
type input "38 Fountain Square Plaza"
type input "Cincinnati"
select select "36"
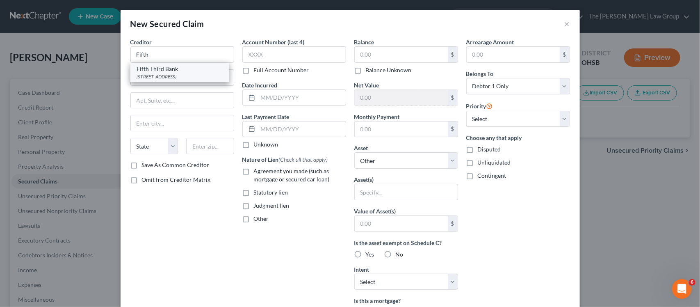
type input "45227"
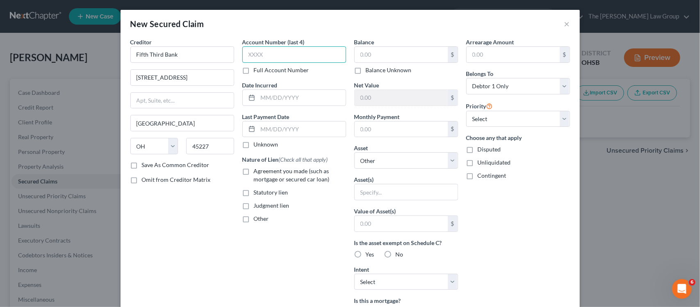
click at [291, 58] on input "text" at bounding box center [294, 54] width 104 height 16
type input "3394"
click at [142, 166] on label "Save As Common Creditor" at bounding box center [176, 165] width 68 height 8
click at [145, 166] on input "Save As Common Creditor" at bounding box center [147, 163] width 5 height 5
checkbox input "true"
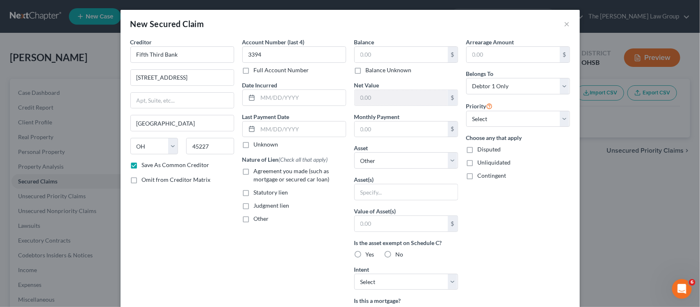
click at [254, 169] on label "Agreement you made (such as mortgage or secured car loan)" at bounding box center [300, 175] width 92 height 16
click at [257, 169] on input "Agreement you made (such as mortgage or secured car loan)" at bounding box center [259, 169] width 5 height 5
checkbox input "true"
click at [254, 220] on label "Other" at bounding box center [261, 219] width 15 height 8
click at [257, 220] on input "Other" at bounding box center [259, 217] width 5 height 5
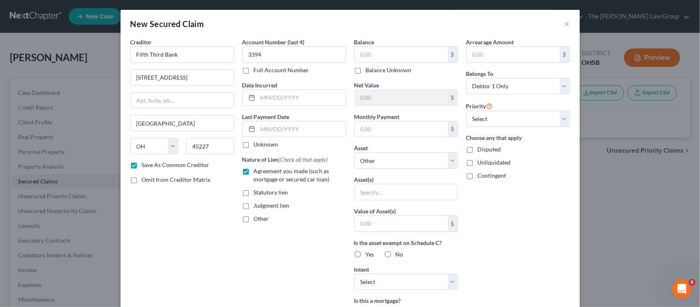
checkbox input "true"
click at [255, 241] on input "text" at bounding box center [294, 238] width 103 height 16
type input "First Mortgage"
click at [559, 119] on select "Select 1st 2nd 3rd 4th 5th 6th 7th 8th 9th 10th 11th 12th 13th 14th 15th 16th 1…" at bounding box center [518, 119] width 104 height 16
select select "0"
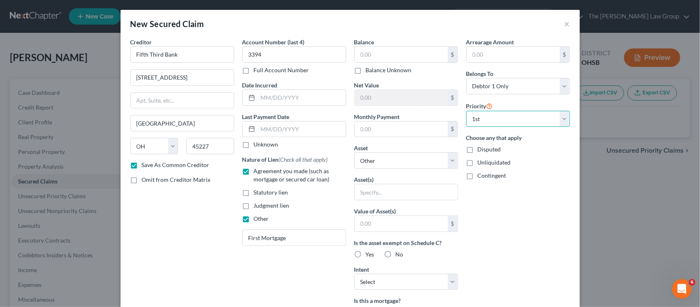
click at [466, 111] on select "Select 1st 2nd 3rd 4th 5th 6th 7th 8th 9th 10th 11th 12th 13th 14th 15th 16th 1…" at bounding box center [518, 119] width 104 height 16
click at [368, 130] on input "text" at bounding box center [401, 129] width 93 height 16
type input "1,050.63"
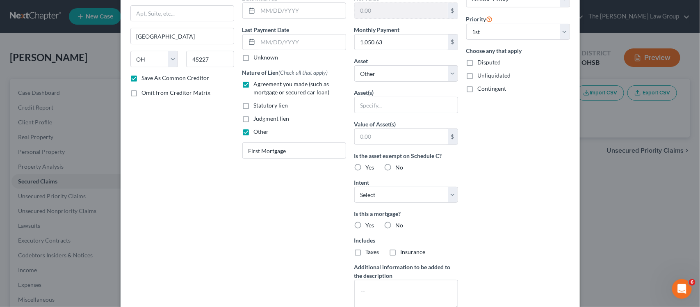
scroll to position [88, 0]
click at [366, 165] on label "Yes" at bounding box center [370, 166] width 9 height 8
click at [369, 165] on input "Yes" at bounding box center [371, 164] width 5 height 5
radio input "true"
click at [370, 137] on input "text" at bounding box center [401, 136] width 93 height 16
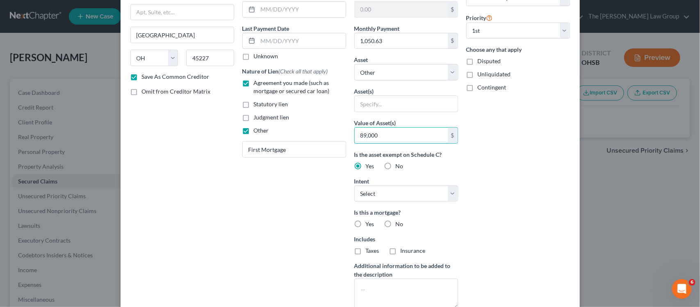
type input "89,000"
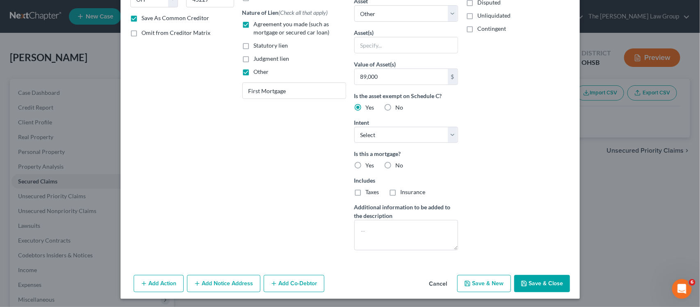
scroll to position [150, 0]
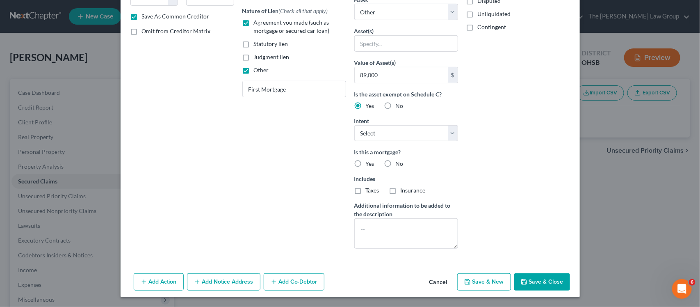
click at [366, 161] on label "Yes" at bounding box center [370, 164] width 9 height 8
click at [369, 161] on input "Yes" at bounding box center [371, 162] width 5 height 5
radio input "true"
click at [366, 191] on label "Taxes" at bounding box center [373, 190] width 14 height 8
click at [369, 191] on input "Taxes" at bounding box center [371, 188] width 5 height 5
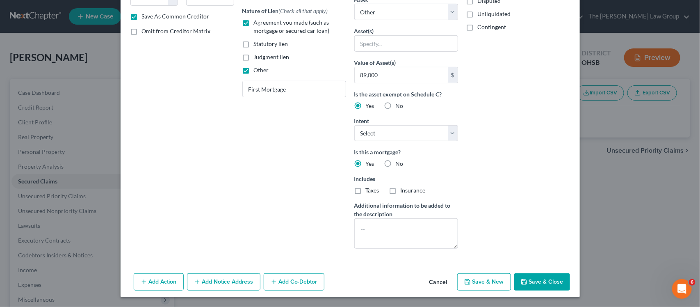
checkbox input "true"
click at [401, 193] on label "Insurance" at bounding box center [413, 190] width 25 height 8
click at [404, 192] on input "Insurance" at bounding box center [406, 188] width 5 height 5
checkbox input "true"
click at [446, 132] on select "Select Surrender Redeem Reaffirm Avoid Other" at bounding box center [406, 133] width 104 height 16
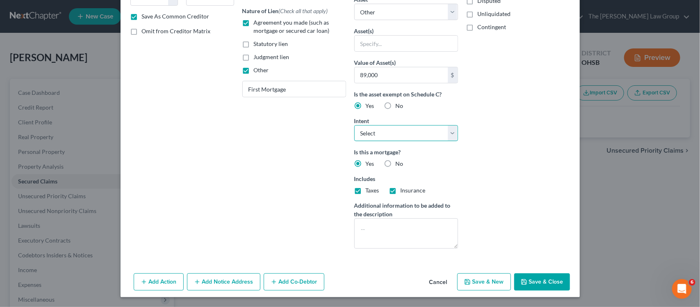
select select "2"
click at [354, 125] on select "Select Surrender Redeem Reaffirm Avoid Other" at bounding box center [406, 133] width 104 height 16
click at [543, 282] on button "Save & Close" at bounding box center [542, 281] width 56 height 17
checkbox input "false"
select select
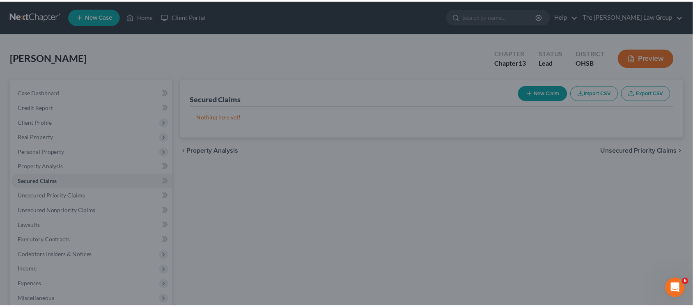
scroll to position [0, 0]
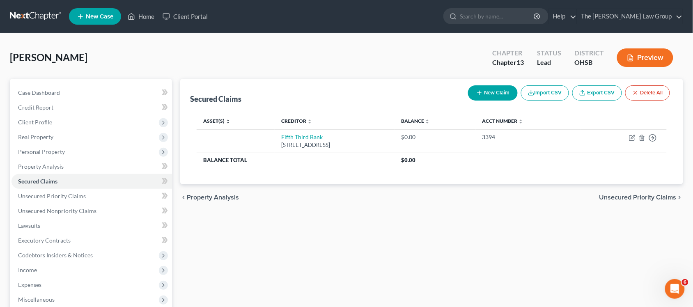
click at [632, 197] on span "Unsecured Priority Claims" at bounding box center [637, 197] width 77 height 7
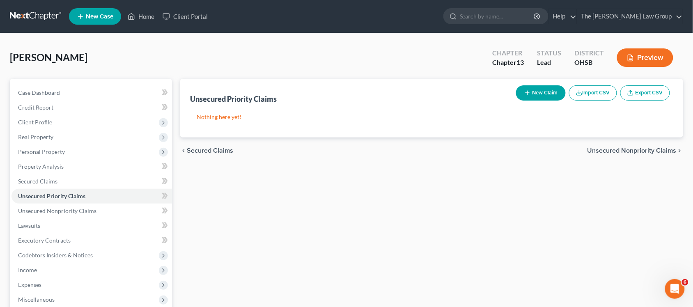
click at [632, 149] on span "Unsecured Nonpriority Claims" at bounding box center [631, 150] width 89 height 7
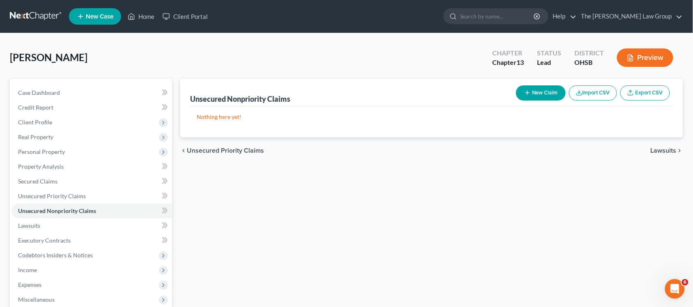
click at [661, 150] on span "Lawsuits" at bounding box center [663, 150] width 26 height 7
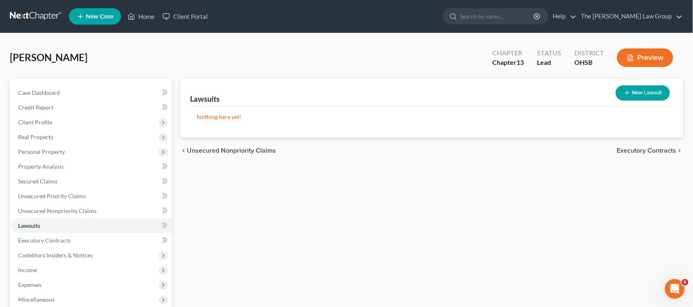
click at [661, 150] on span "Executory Contracts" at bounding box center [646, 150] width 59 height 7
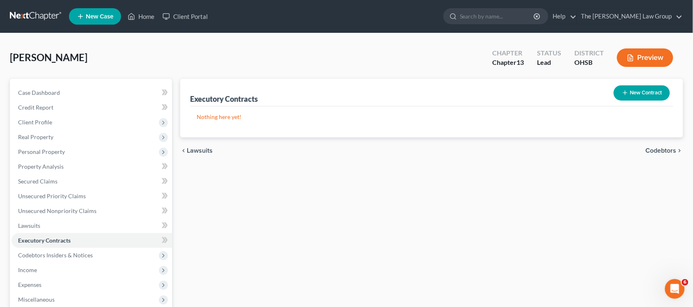
click at [661, 150] on span "Codebtors" at bounding box center [660, 150] width 31 height 7
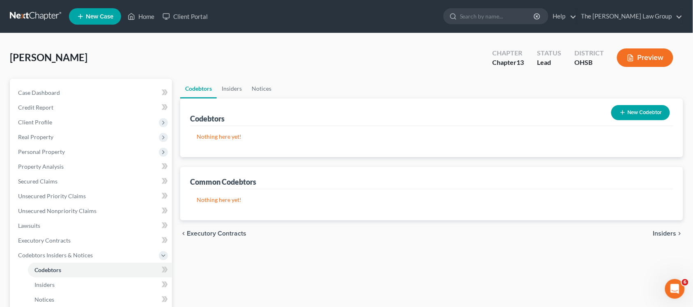
click at [667, 233] on span "Insiders" at bounding box center [664, 233] width 23 height 7
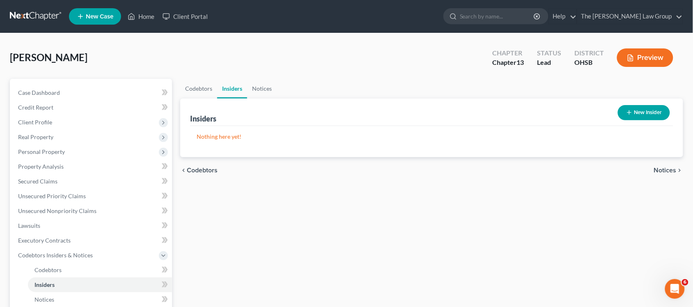
click at [664, 171] on span "Notices" at bounding box center [665, 170] width 23 height 7
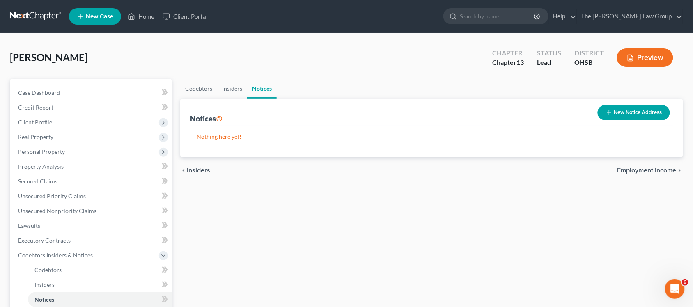
click at [664, 171] on span "Employment Income" at bounding box center [646, 170] width 59 height 7
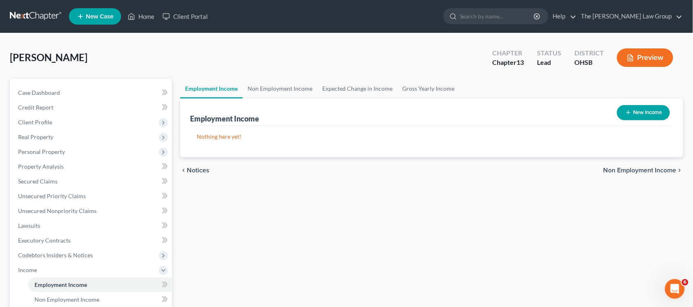
click at [664, 171] on span "Non Employment Income" at bounding box center [639, 170] width 73 height 7
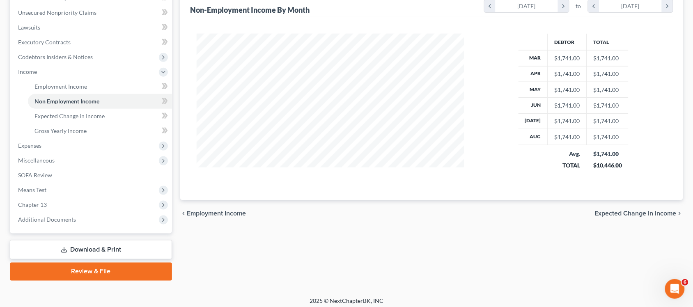
scroll to position [201, 0]
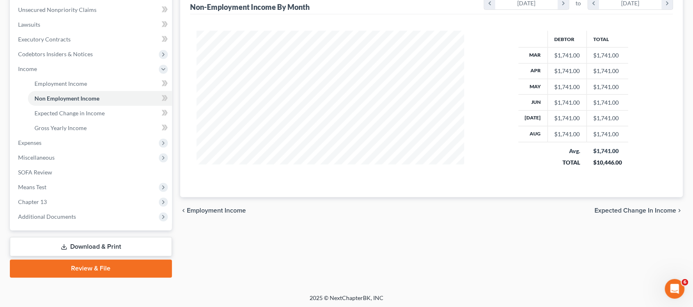
click at [641, 210] on span "Expected Change in Income" at bounding box center [636, 210] width 82 height 7
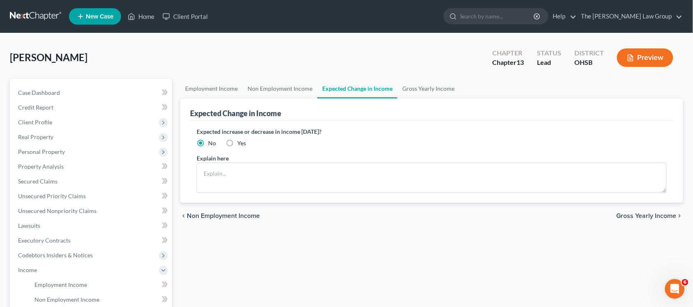
click at [643, 215] on span "Gross Yearly Income" at bounding box center [646, 216] width 60 height 7
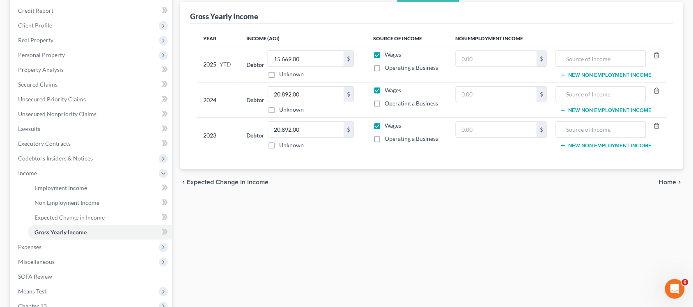
scroll to position [128, 0]
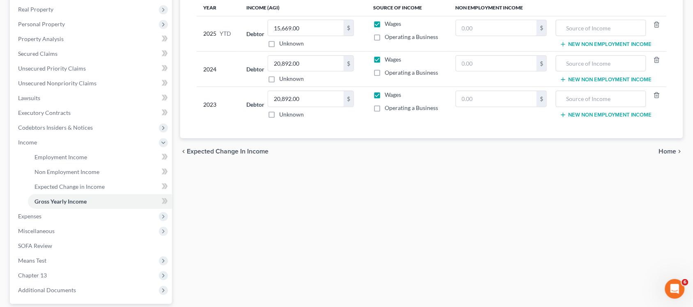
click at [667, 151] on span "Home" at bounding box center [668, 151] width 18 height 7
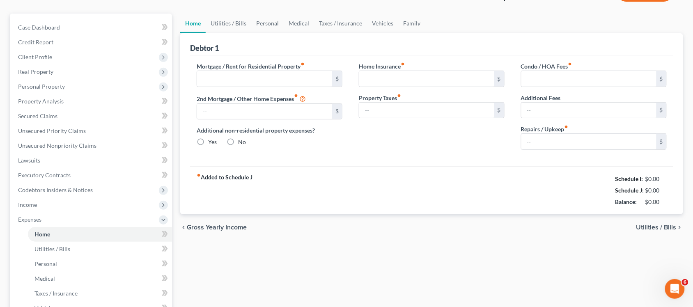
type input "0.00"
radio input "true"
type input "0.00"
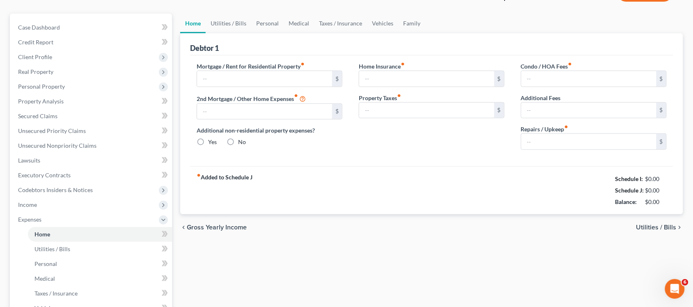
type input "0.00"
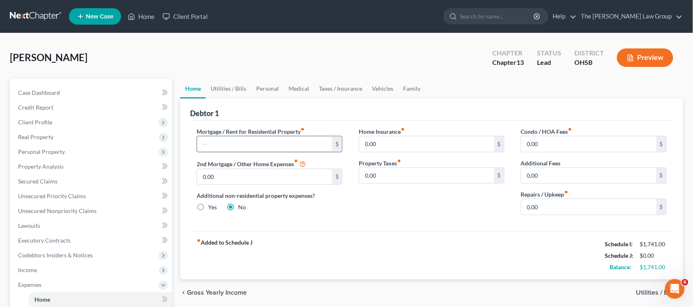
click at [273, 151] on input "text" at bounding box center [264, 144] width 135 height 16
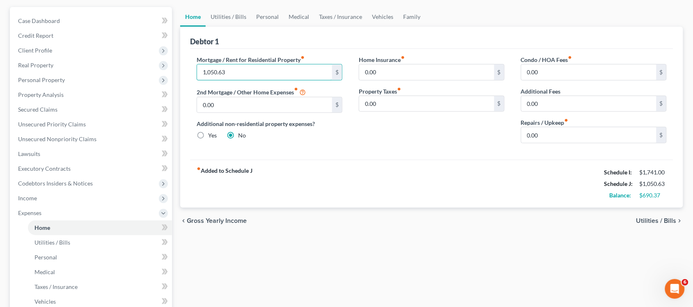
scroll to position [74, 0]
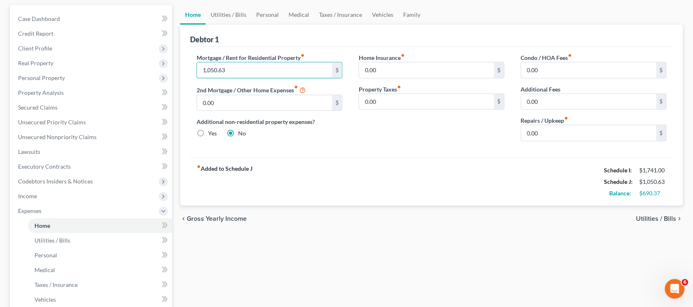
type input "1,050.63"
click at [661, 216] on span "Utilities / Bills" at bounding box center [656, 218] width 40 height 7
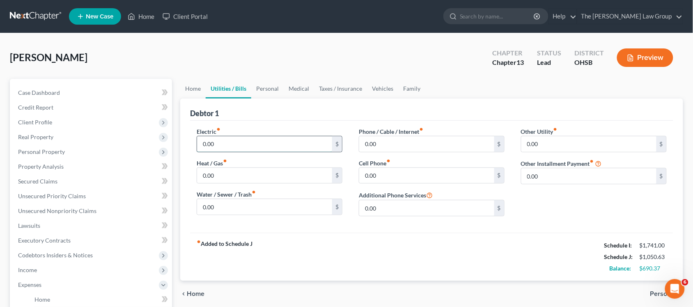
click at [313, 144] on input "0.00" at bounding box center [264, 144] width 135 height 16
type input "168"
click at [242, 210] on input "0.00" at bounding box center [264, 207] width 135 height 16
type input "125"
click at [398, 177] on input "0.00" at bounding box center [426, 176] width 135 height 16
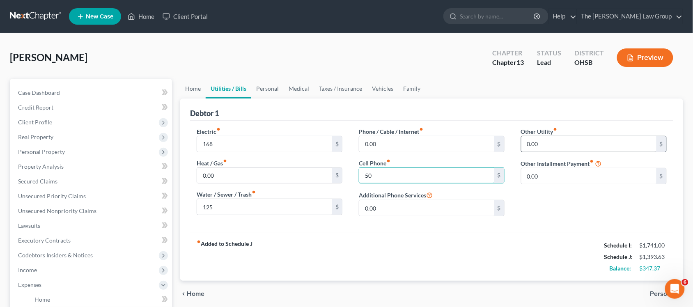
type input "50"
click at [542, 146] on input "0.00" at bounding box center [588, 144] width 135 height 16
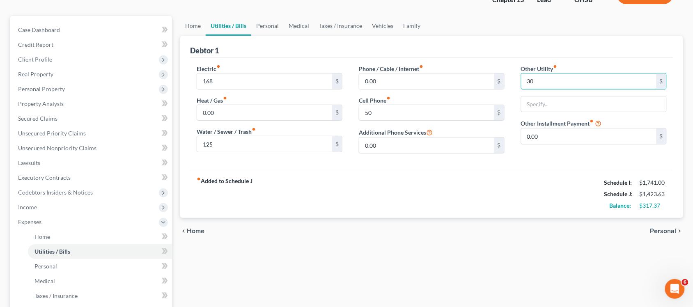
scroll to position [70, 0]
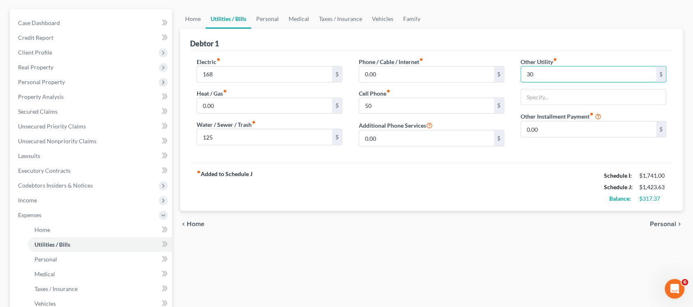
type input "30"
click at [662, 222] on span "Personal" at bounding box center [663, 224] width 26 height 7
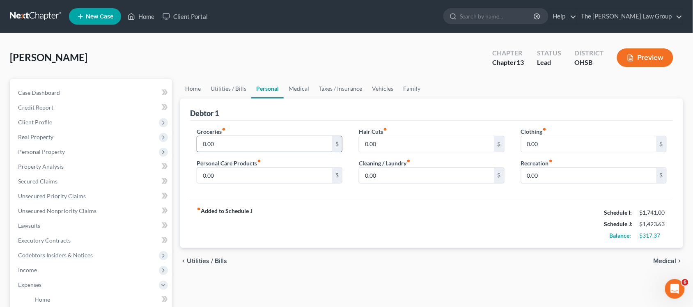
click at [274, 146] on input "0.00" at bounding box center [264, 144] width 135 height 16
type input "200"
click at [214, 264] on span "Utilities / Bills" at bounding box center [207, 261] width 40 height 7
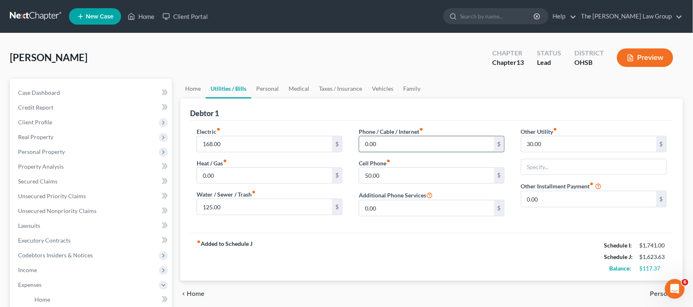
click at [416, 142] on input "0.00" at bounding box center [426, 144] width 135 height 16
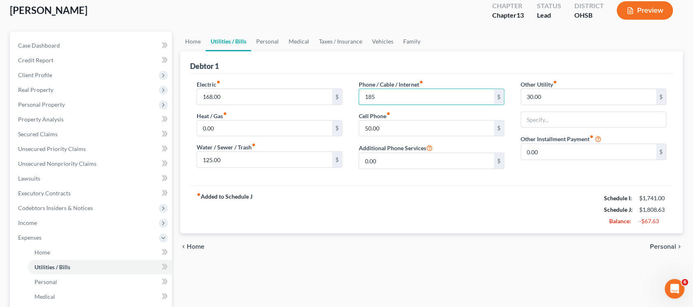
scroll to position [54, 0]
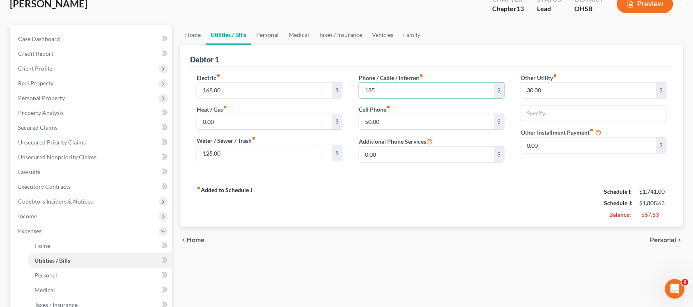
type input "185"
click at [659, 239] on span "Personal" at bounding box center [663, 240] width 26 height 7
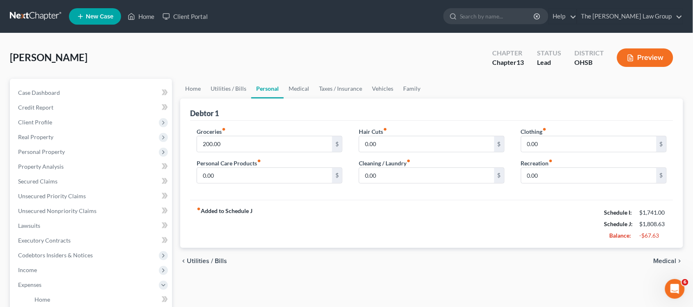
click at [220, 258] on span "Utilities / Bills" at bounding box center [207, 261] width 40 height 7
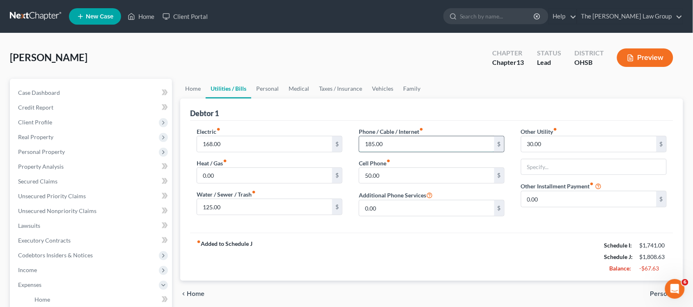
click at [397, 148] on input "185.00" at bounding box center [426, 144] width 135 height 16
type input "30"
click at [563, 146] on input "30.00" at bounding box center [588, 144] width 135 height 16
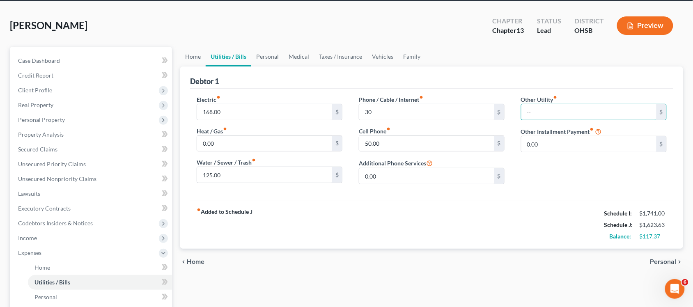
scroll to position [50, 0]
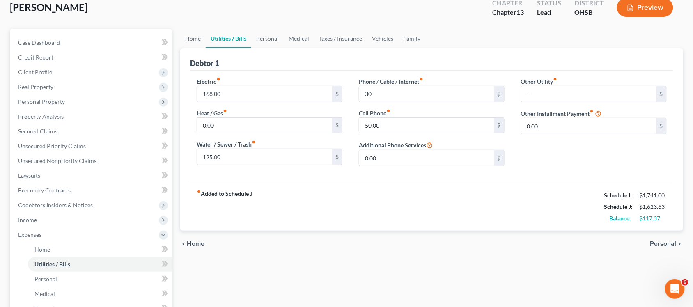
click at [661, 245] on span "Personal" at bounding box center [663, 243] width 26 height 7
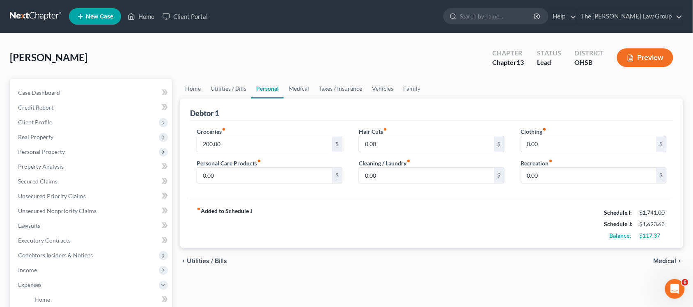
click at [667, 259] on span "Medical" at bounding box center [664, 261] width 23 height 7
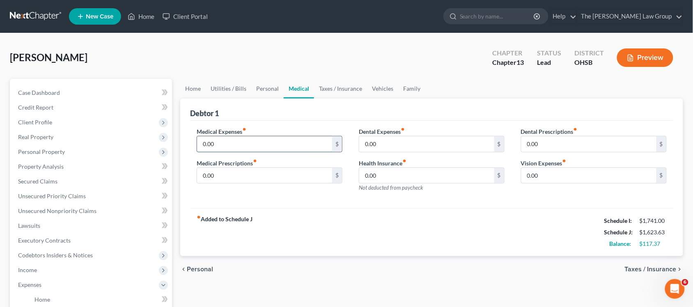
click at [288, 142] on input "0.00" at bounding box center [264, 144] width 135 height 16
type input "185"
click at [656, 268] on span "Taxes / Insurance" at bounding box center [650, 269] width 52 height 7
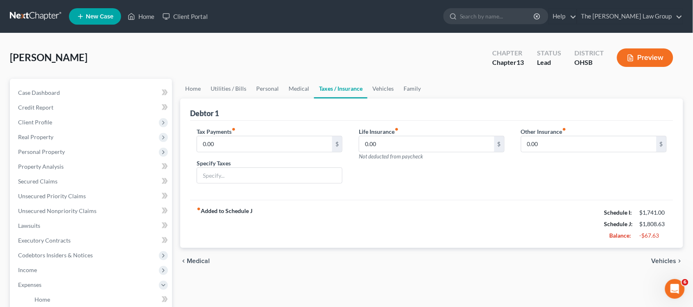
click at [663, 263] on span "Vehicles" at bounding box center [663, 261] width 25 height 7
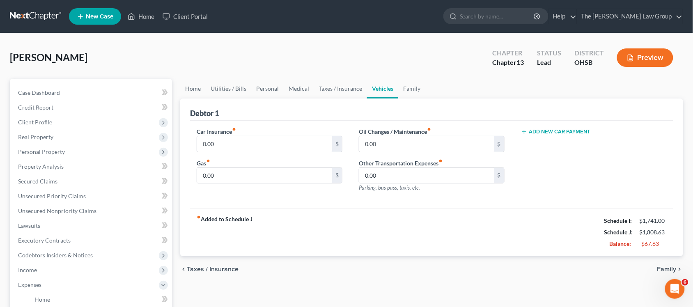
click at [667, 268] on span "Family" at bounding box center [666, 269] width 19 height 7
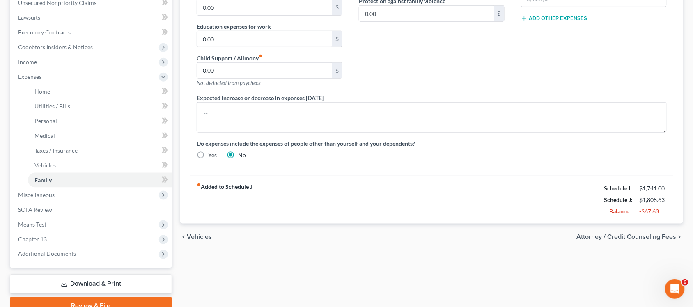
scroll to position [219, 0]
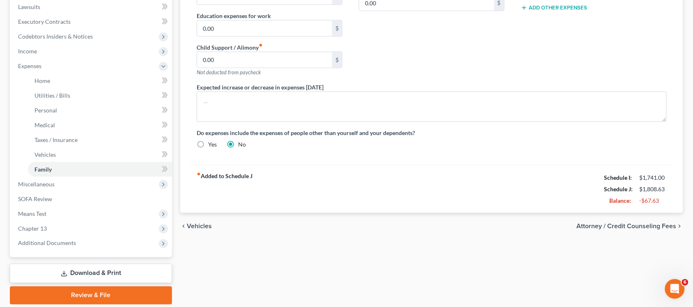
click at [617, 223] on span "Attorney / Credit Counseling Fees" at bounding box center [626, 226] width 100 height 7
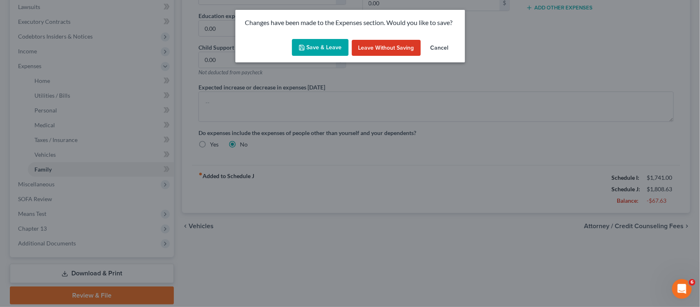
click at [323, 49] on button "Save & Leave" at bounding box center [320, 47] width 57 height 17
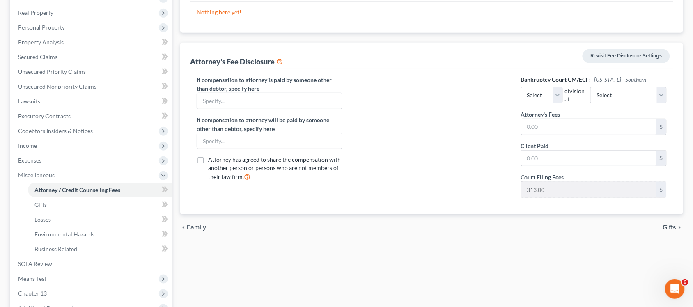
scroll to position [126, 0]
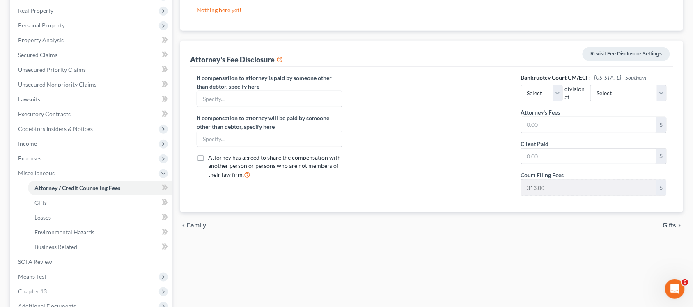
click at [666, 224] on span "Gifts" at bounding box center [670, 225] width 14 height 7
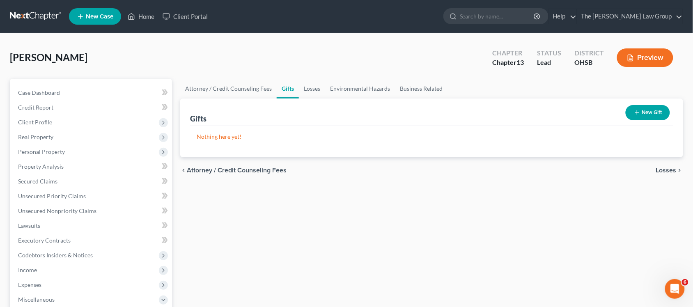
click at [667, 169] on span "Losses" at bounding box center [666, 170] width 21 height 7
click at [667, 169] on span "Environmental Hazards" at bounding box center [641, 170] width 69 height 7
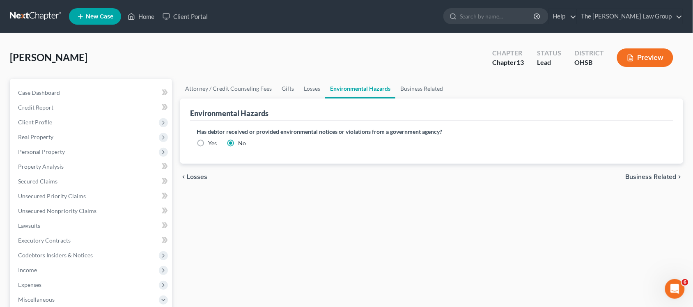
click at [667, 179] on span "Business Related" at bounding box center [650, 177] width 51 height 7
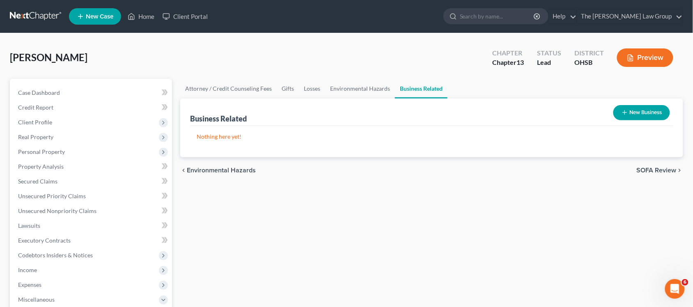
click at [660, 168] on span "SOFA Review" at bounding box center [656, 170] width 40 height 7
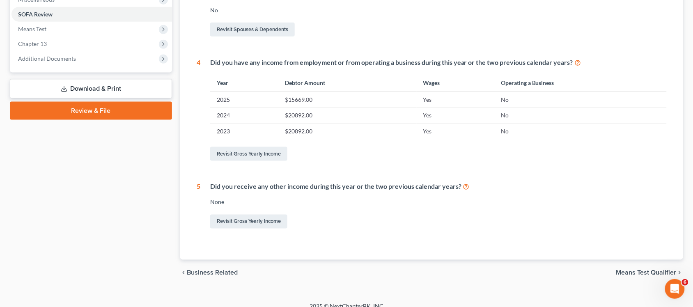
scroll to position [310, 0]
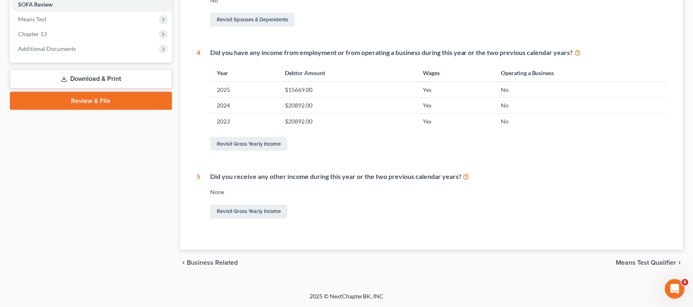
click at [649, 261] on span "Means Test Qualifier" at bounding box center [646, 263] width 60 height 7
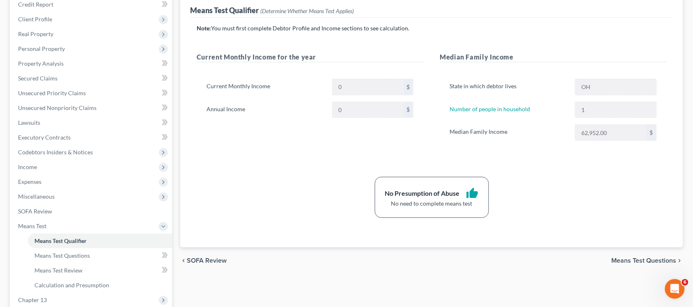
scroll to position [109, 0]
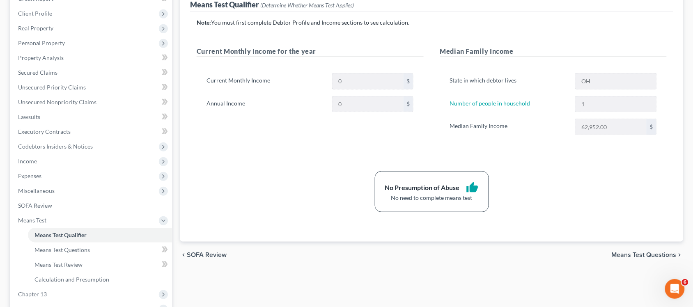
click at [643, 255] on span "Means Test Questions" at bounding box center [643, 255] width 65 height 7
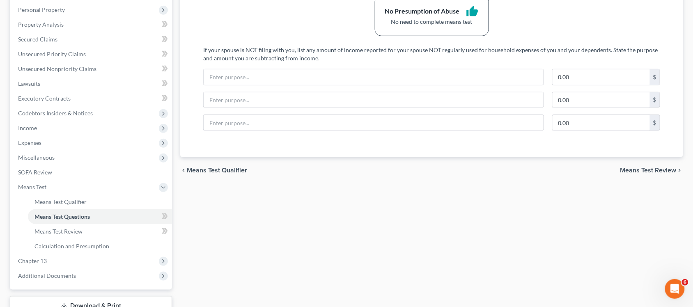
scroll to position [143, 0]
click at [659, 167] on span "Means Test Review" at bounding box center [648, 169] width 56 height 7
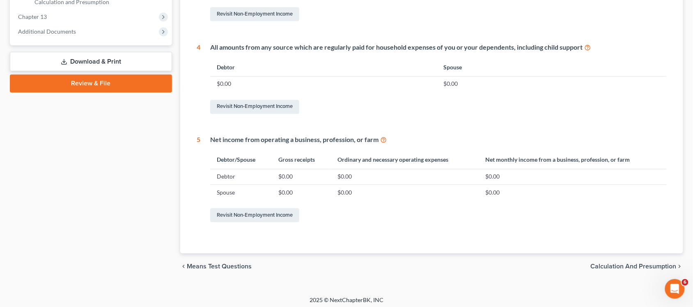
scroll to position [390, 0]
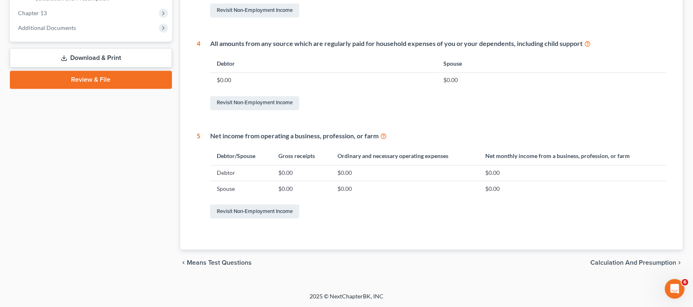
click at [630, 263] on span "Calculation and Presumption" at bounding box center [633, 263] width 86 height 7
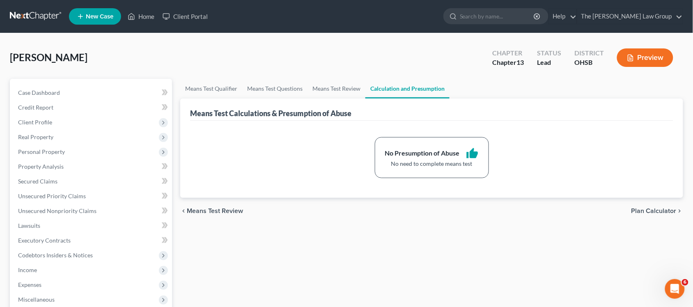
click at [664, 210] on span "Plan Calculator" at bounding box center [653, 211] width 45 height 7
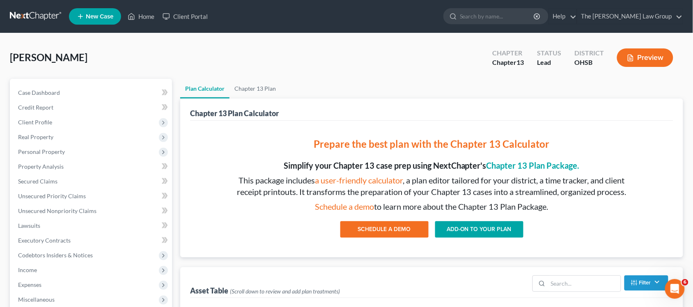
click at [640, 62] on button "Preview" at bounding box center [645, 57] width 56 height 18
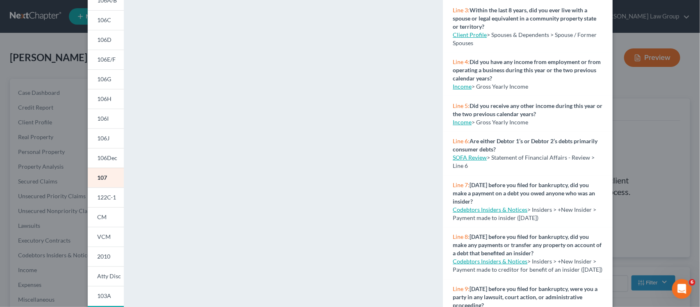
scroll to position [97, 0]
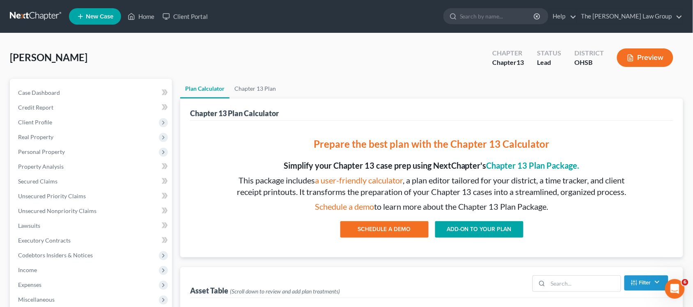
drag, startPoint x: 696, startPoint y: 103, endPoint x: 698, endPoint y: 120, distance: 16.5
click at [651, 56] on button "Preview" at bounding box center [645, 57] width 56 height 18
click at [653, 54] on button "Preview" at bounding box center [645, 57] width 56 height 18
drag, startPoint x: 695, startPoint y: 27, endPoint x: 695, endPoint y: 39, distance: 11.9
click at [655, 54] on button "Preview" at bounding box center [645, 57] width 56 height 18
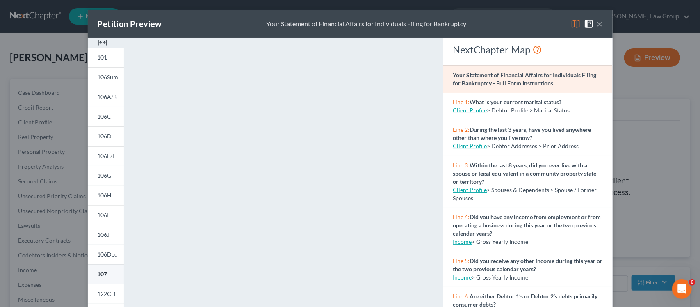
click at [104, 277] on link "107" at bounding box center [106, 274] width 36 height 20
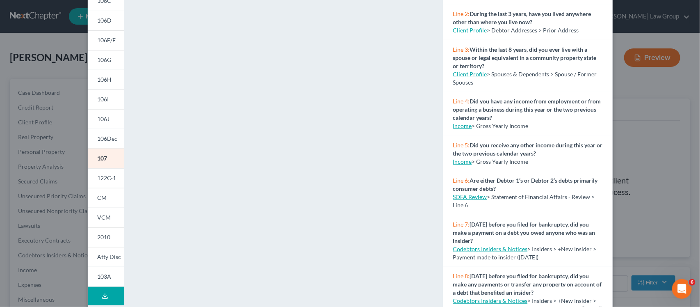
scroll to position [155, 0]
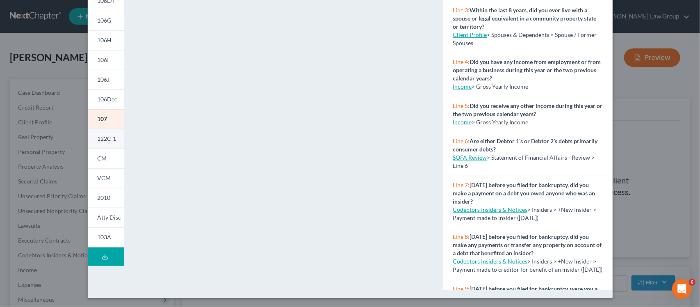
click at [107, 142] on link "122C-1" at bounding box center [106, 139] width 36 height 20
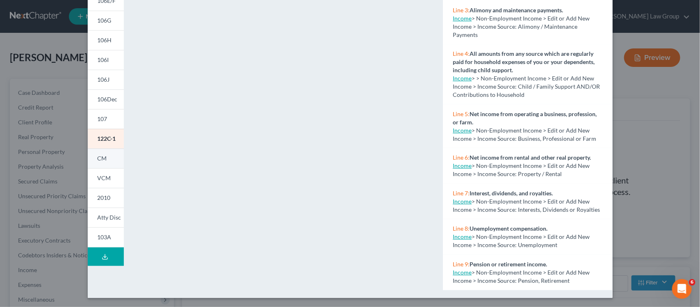
click at [105, 156] on link "CM" at bounding box center [106, 159] width 36 height 20
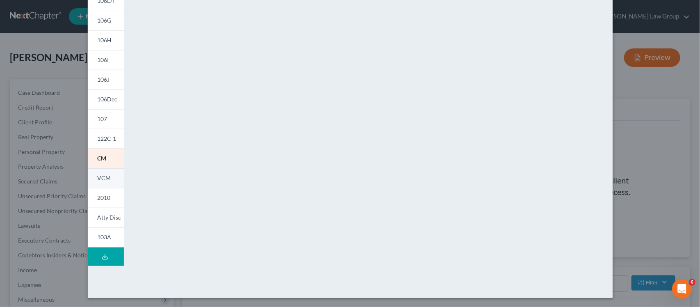
click at [102, 180] on span "VCM" at bounding box center [105, 177] width 14 height 7
click at [102, 235] on span "103A" at bounding box center [105, 236] width 14 height 7
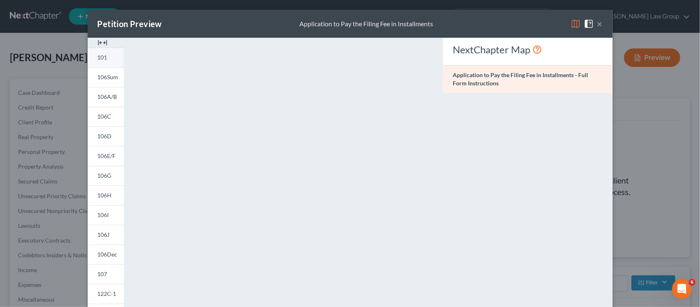
click at [98, 60] on span "101" at bounding box center [103, 57] width 10 height 7
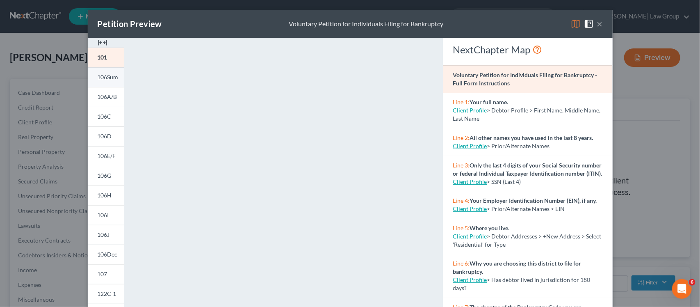
click at [107, 78] on span "106Sum" at bounding box center [108, 76] width 21 height 7
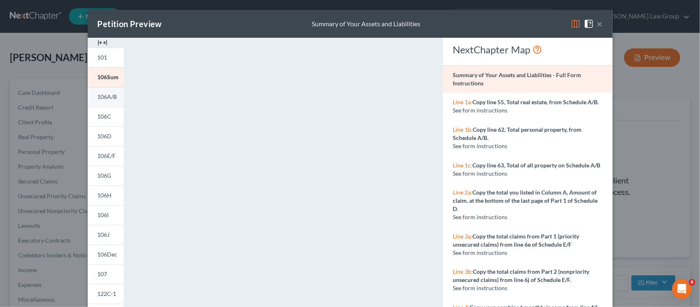
click at [103, 98] on span "106A/B" at bounding box center [108, 96] width 20 height 7
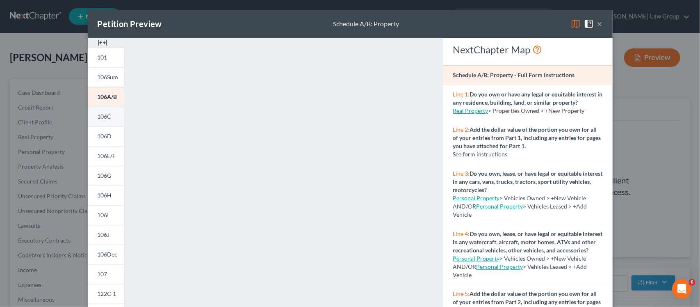
click at [103, 118] on span "106C" at bounding box center [105, 116] width 14 height 7
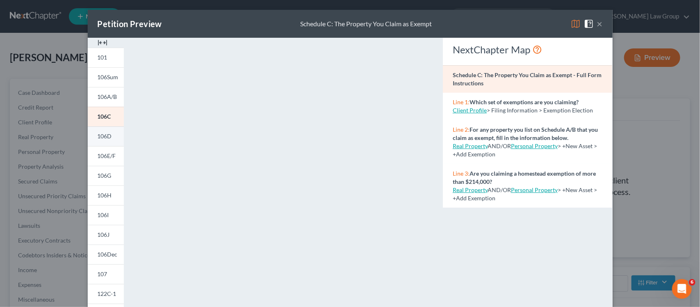
click at [106, 136] on span "106D" at bounding box center [105, 136] width 14 height 7
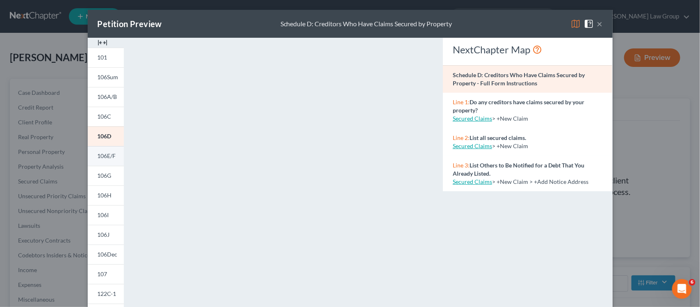
click at [103, 157] on span "106E/F" at bounding box center [107, 155] width 18 height 7
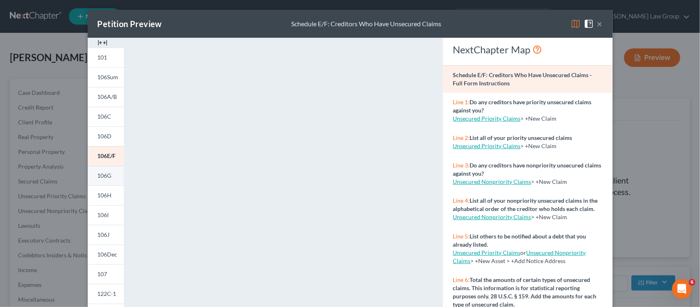
click at [105, 176] on span "106G" at bounding box center [105, 175] width 14 height 7
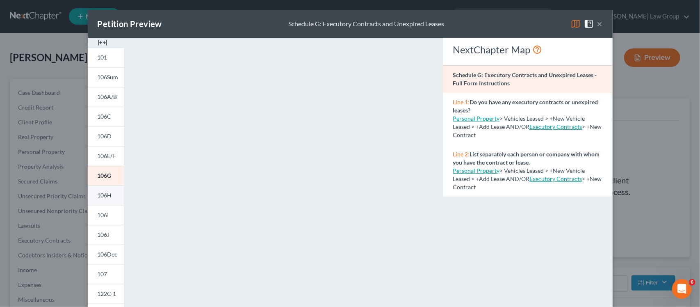
click at [104, 197] on span "106H" at bounding box center [105, 195] width 14 height 7
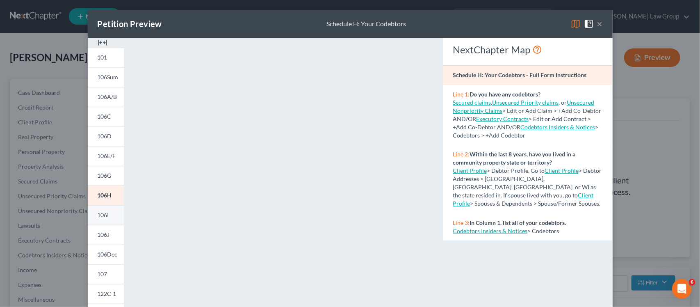
click at [102, 216] on span "106I" at bounding box center [103, 214] width 11 height 7
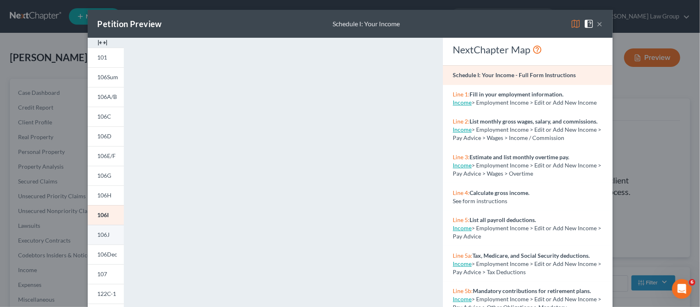
click at [103, 234] on span "106J" at bounding box center [104, 234] width 12 height 7
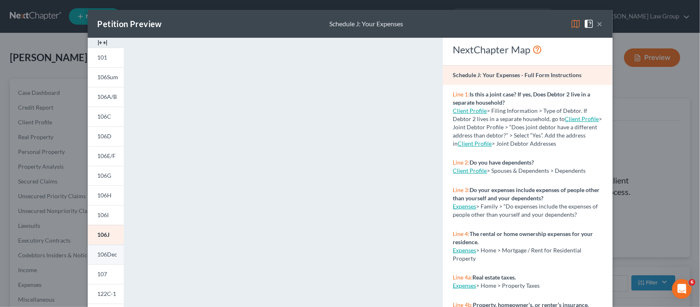
click at [108, 253] on span "106Dec" at bounding box center [108, 254] width 20 height 7
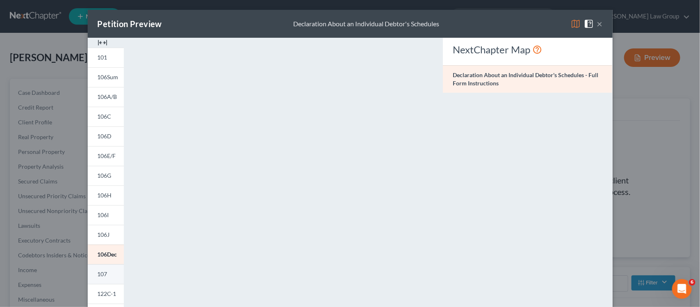
click at [103, 273] on span "107" at bounding box center [103, 273] width 10 height 7
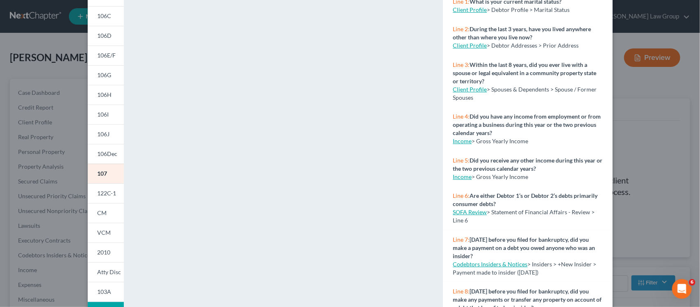
scroll to position [102, 0]
click at [102, 193] on span "122C-1" at bounding box center [107, 191] width 19 height 7
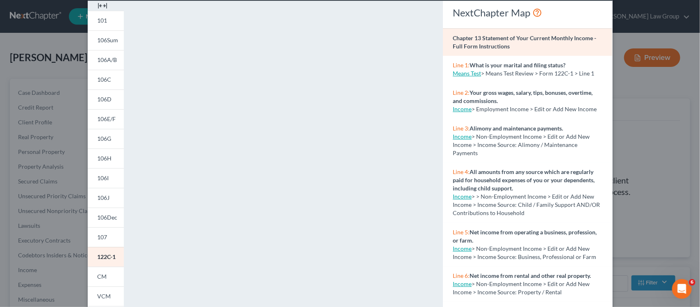
scroll to position [36, 0]
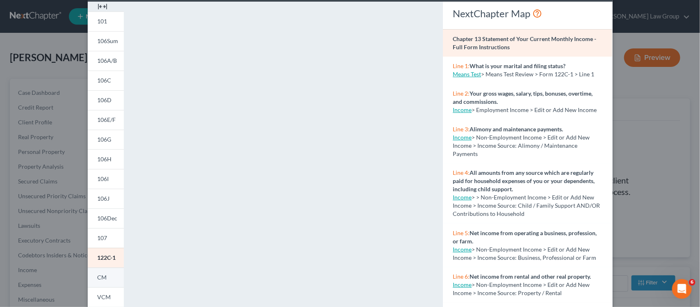
click at [101, 276] on span "CM" at bounding box center [102, 277] width 9 height 7
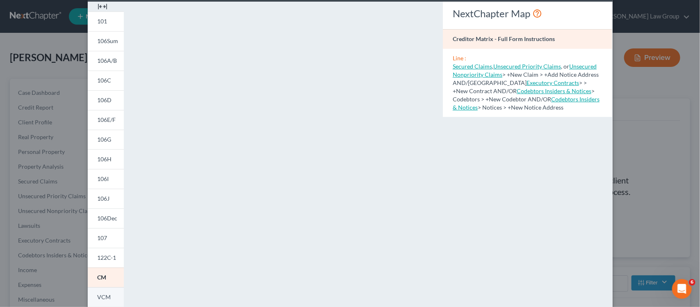
click at [107, 295] on link "VCM" at bounding box center [106, 297] width 36 height 20
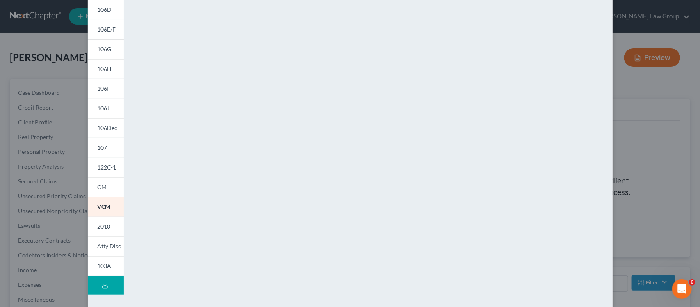
scroll to position [127, 0]
click at [101, 265] on span "103A" at bounding box center [105, 264] width 14 height 7
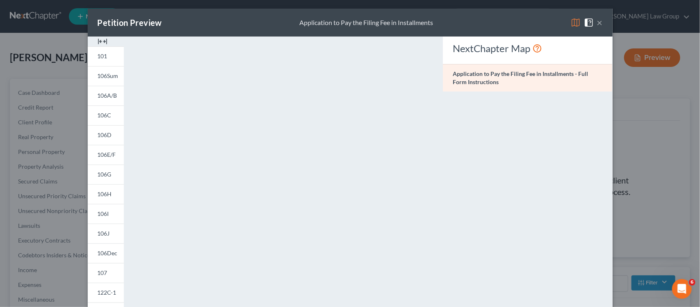
scroll to position [0, 0]
